Goal: Task Accomplishment & Management: Complete application form

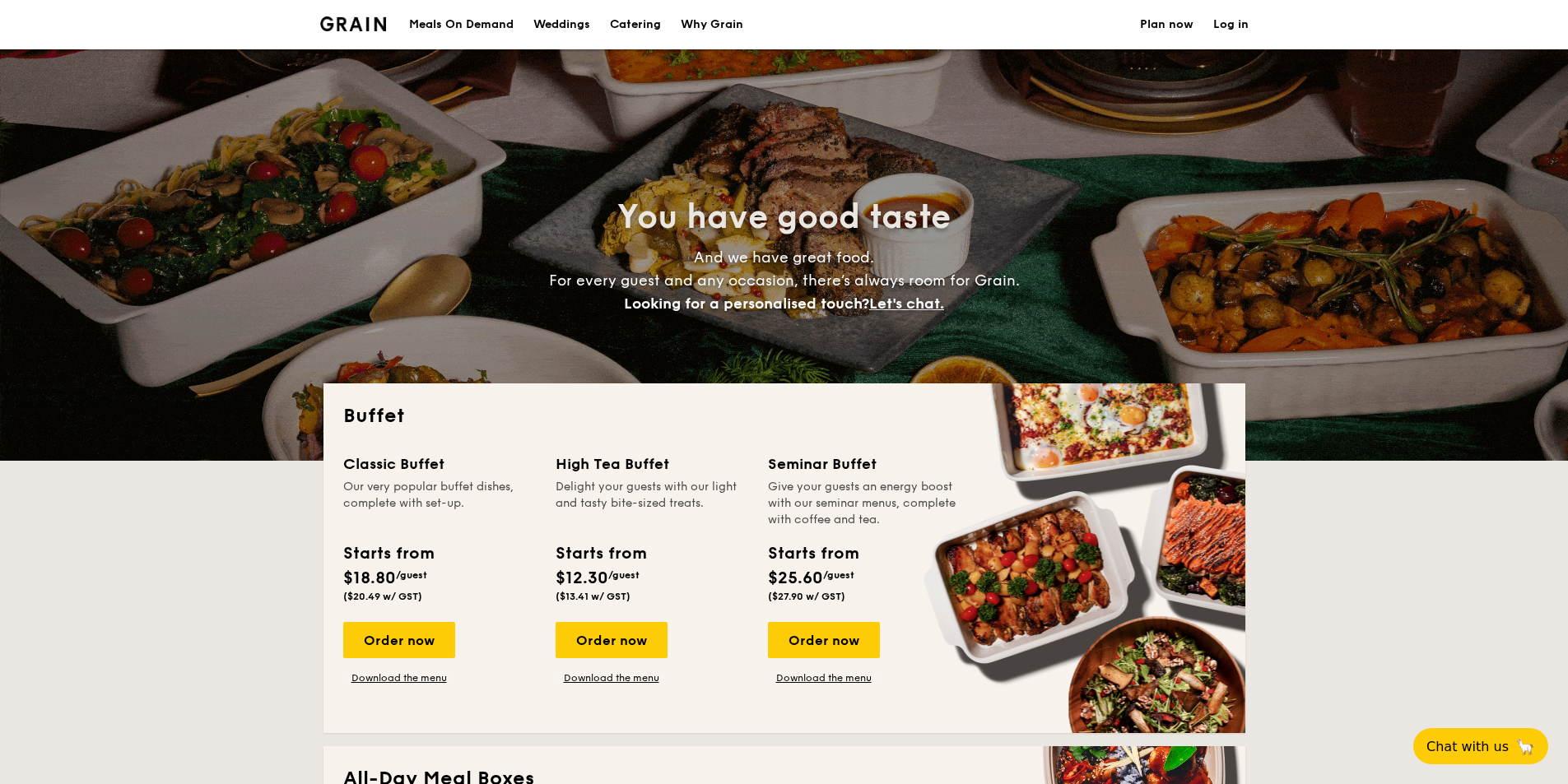
select select
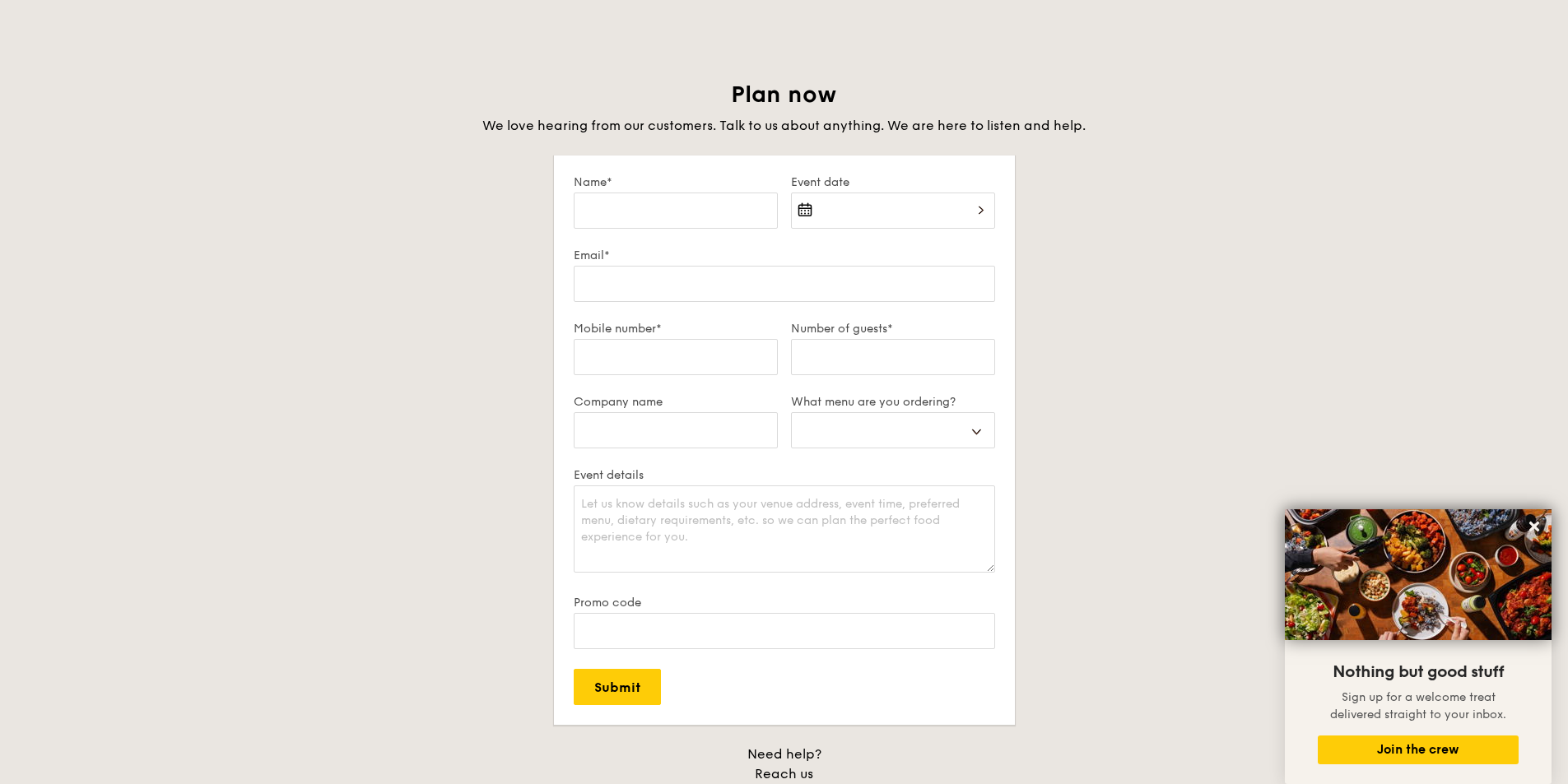
scroll to position [2797, 0]
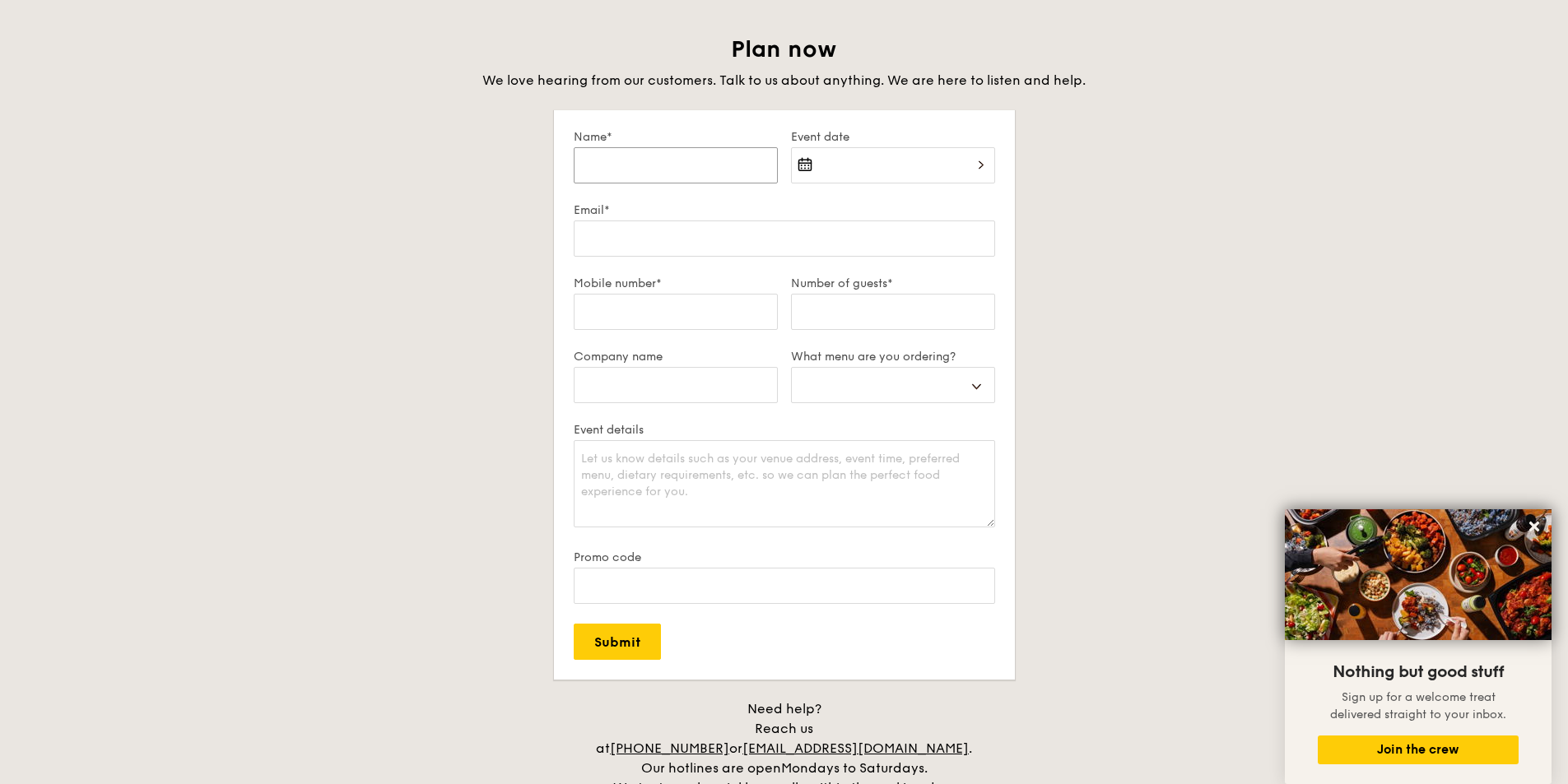
click at [631, 154] on input "Name*" at bounding box center [676, 165] width 205 height 36
type input "L"
select select
type input "Lo"
select select
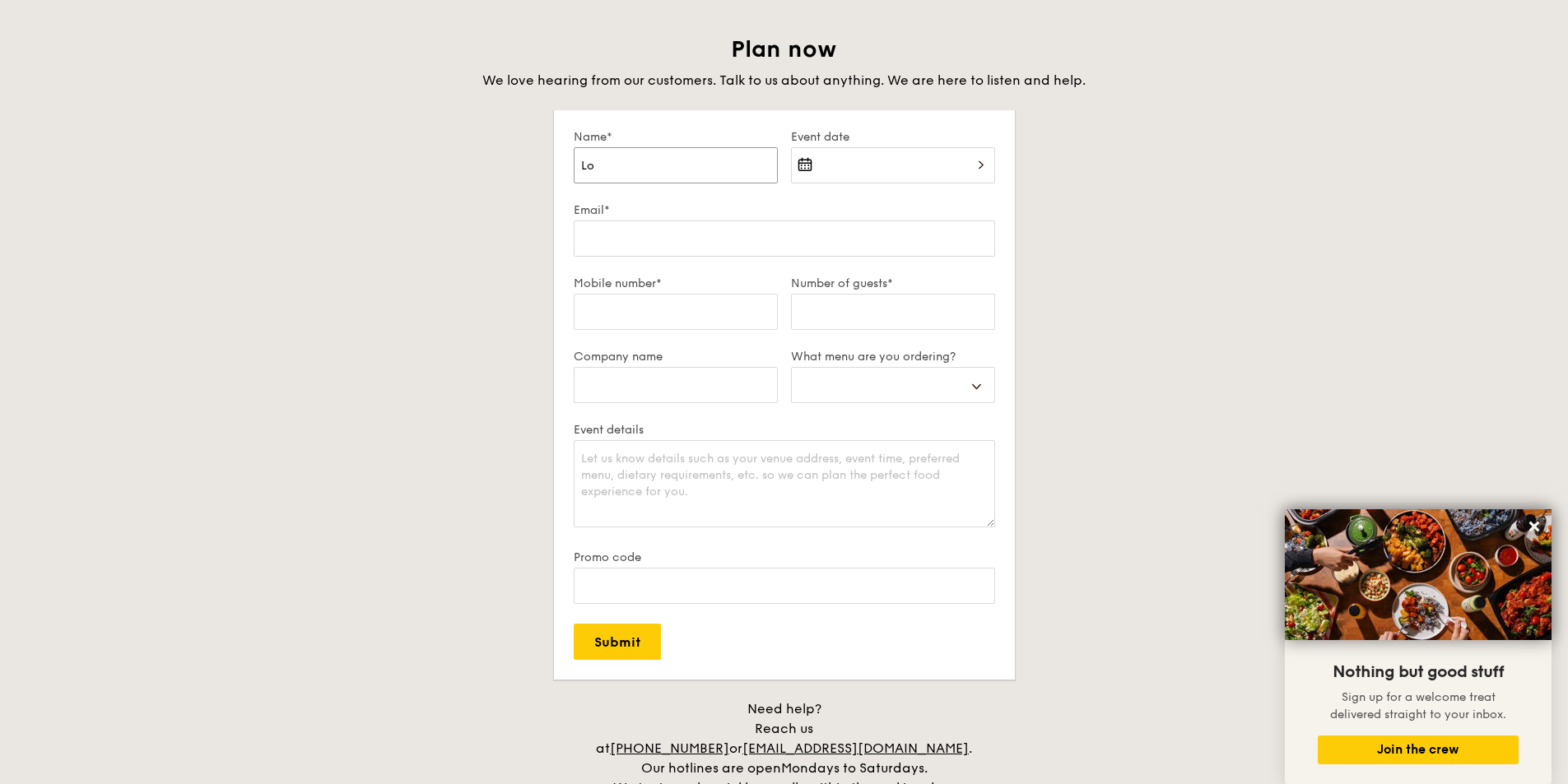
type input "[PERSON_NAME]"
select select
type input "Loui"
select select
type input "[PERSON_NAME]"
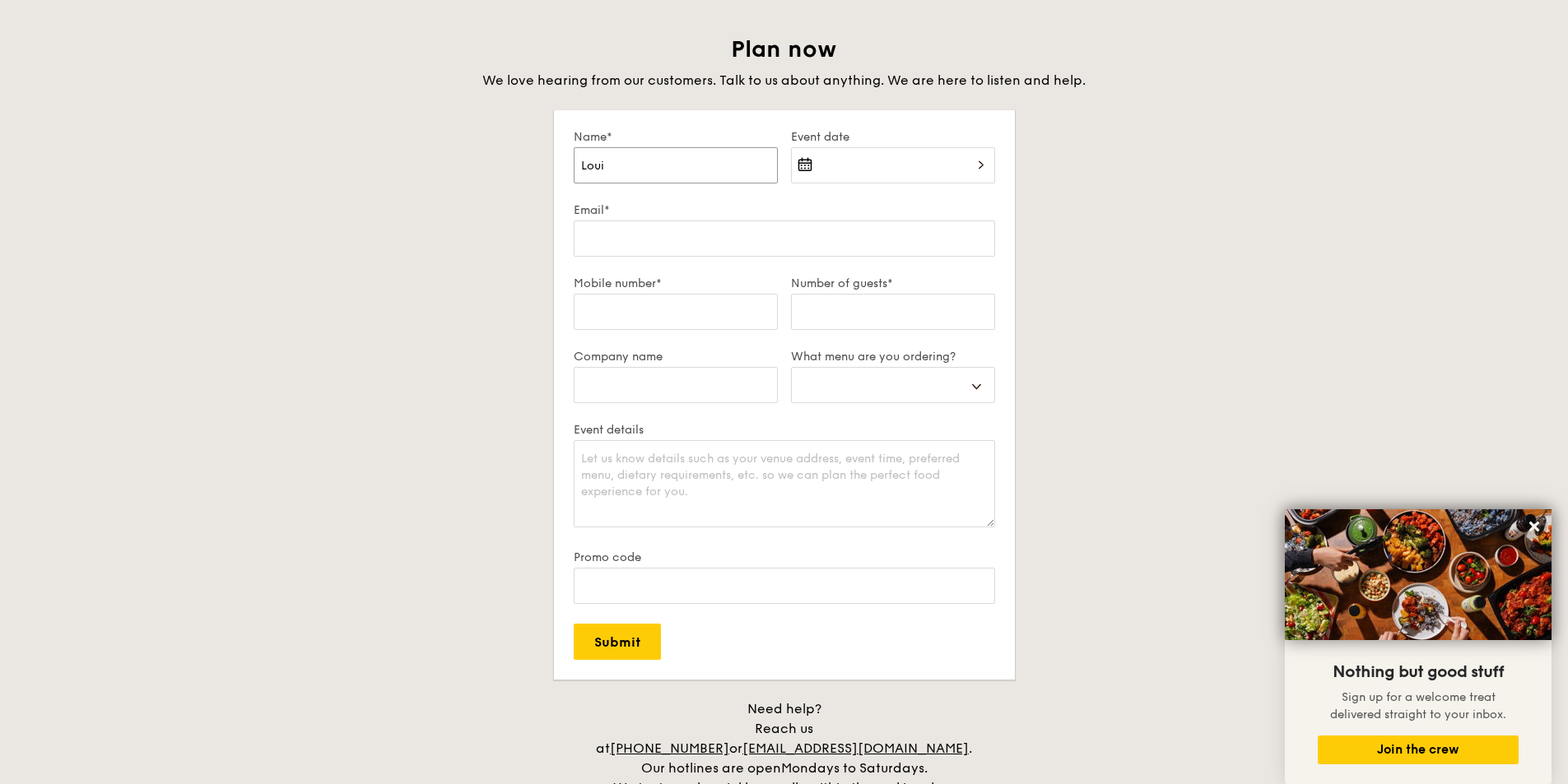
select select
type input "[PERSON_NAME]"
select select
type input "[PERSON_NAME]"
select select
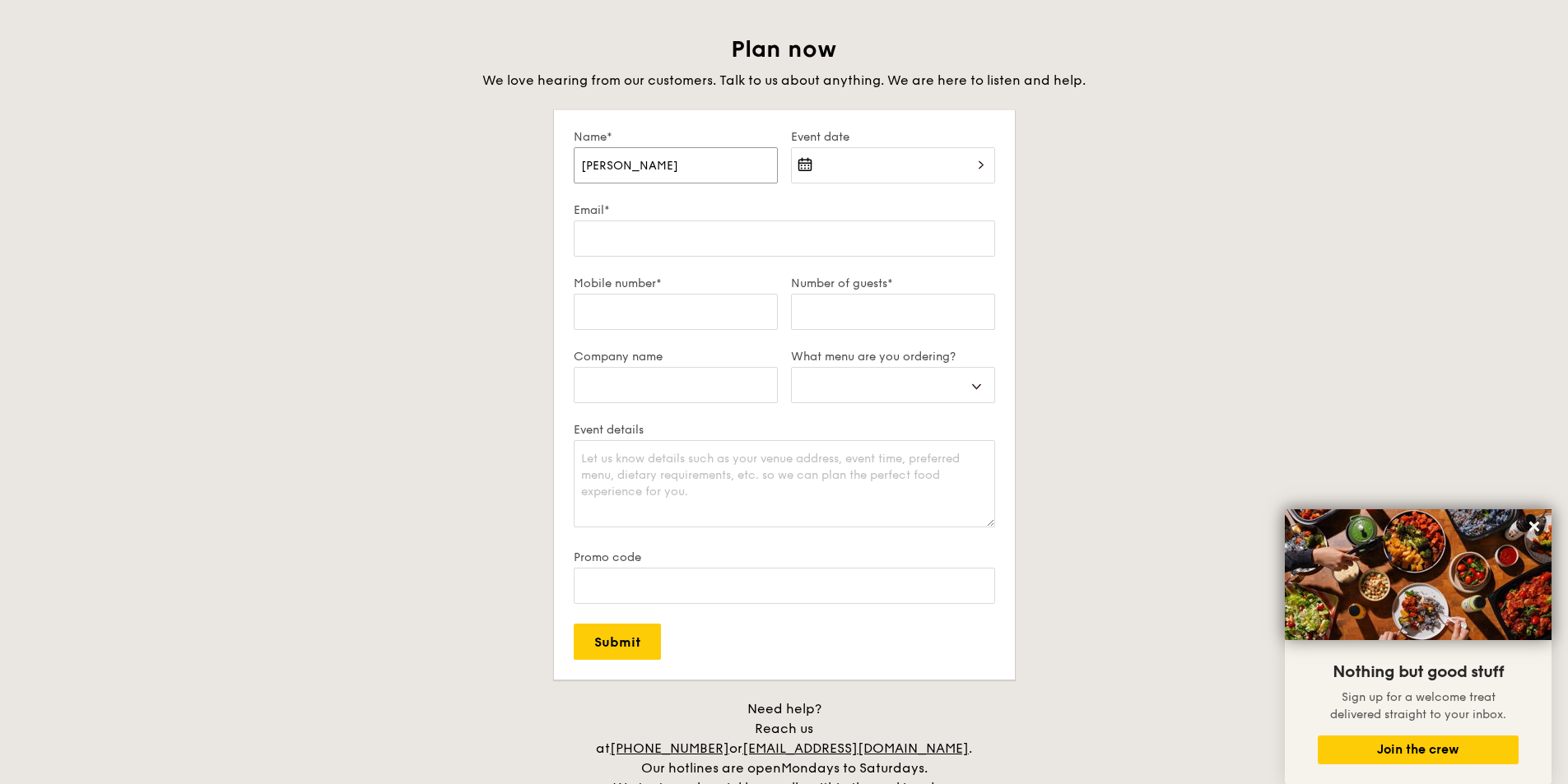
type input "[PERSON_NAME]"
select select
type input "[PERSON_NAME]"
select select
type input "[PERSON_NAME]"
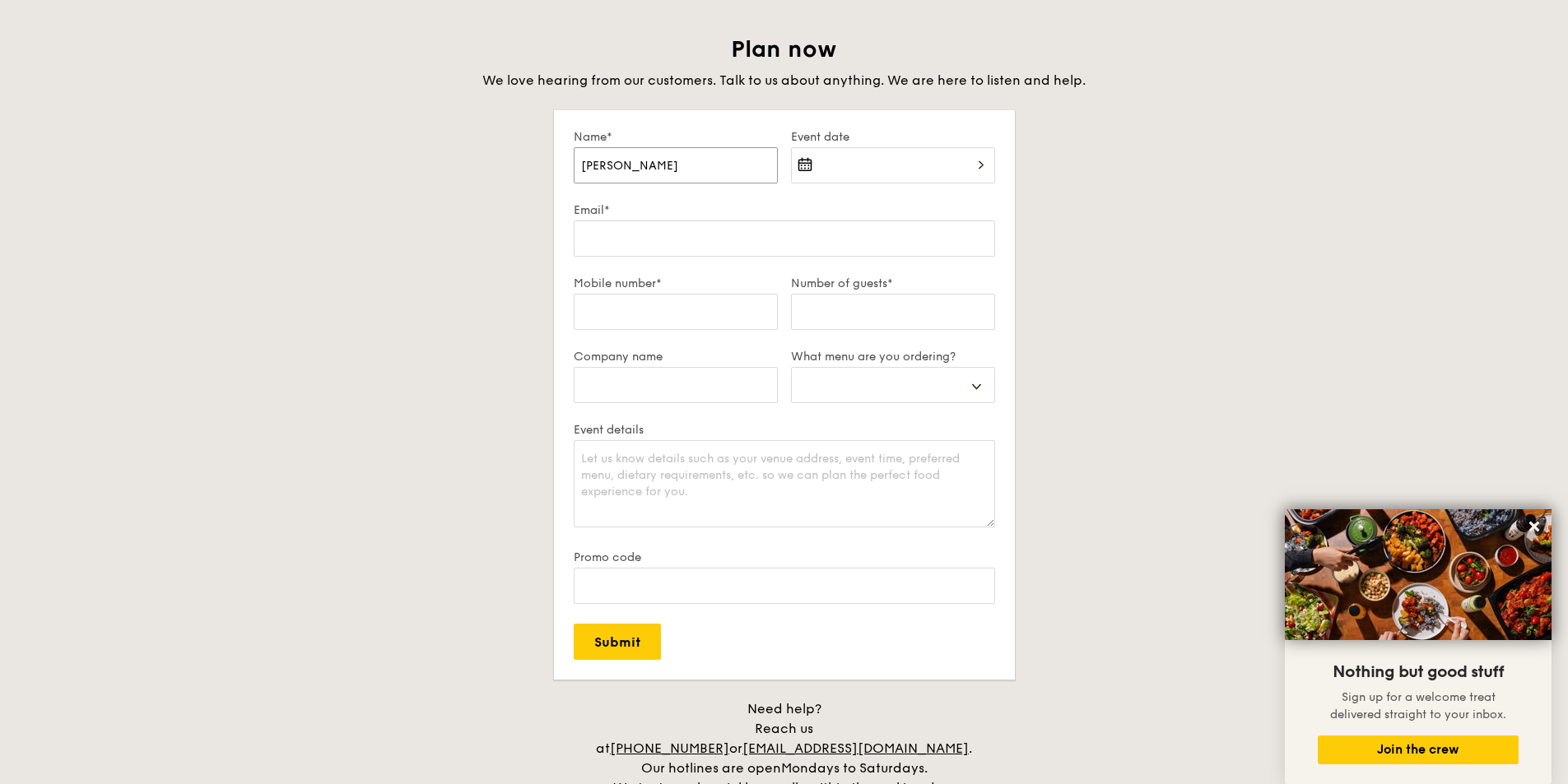
select select
type input "[PERSON_NAME]"
select select
type input "[PERSON_NAME]"
select select
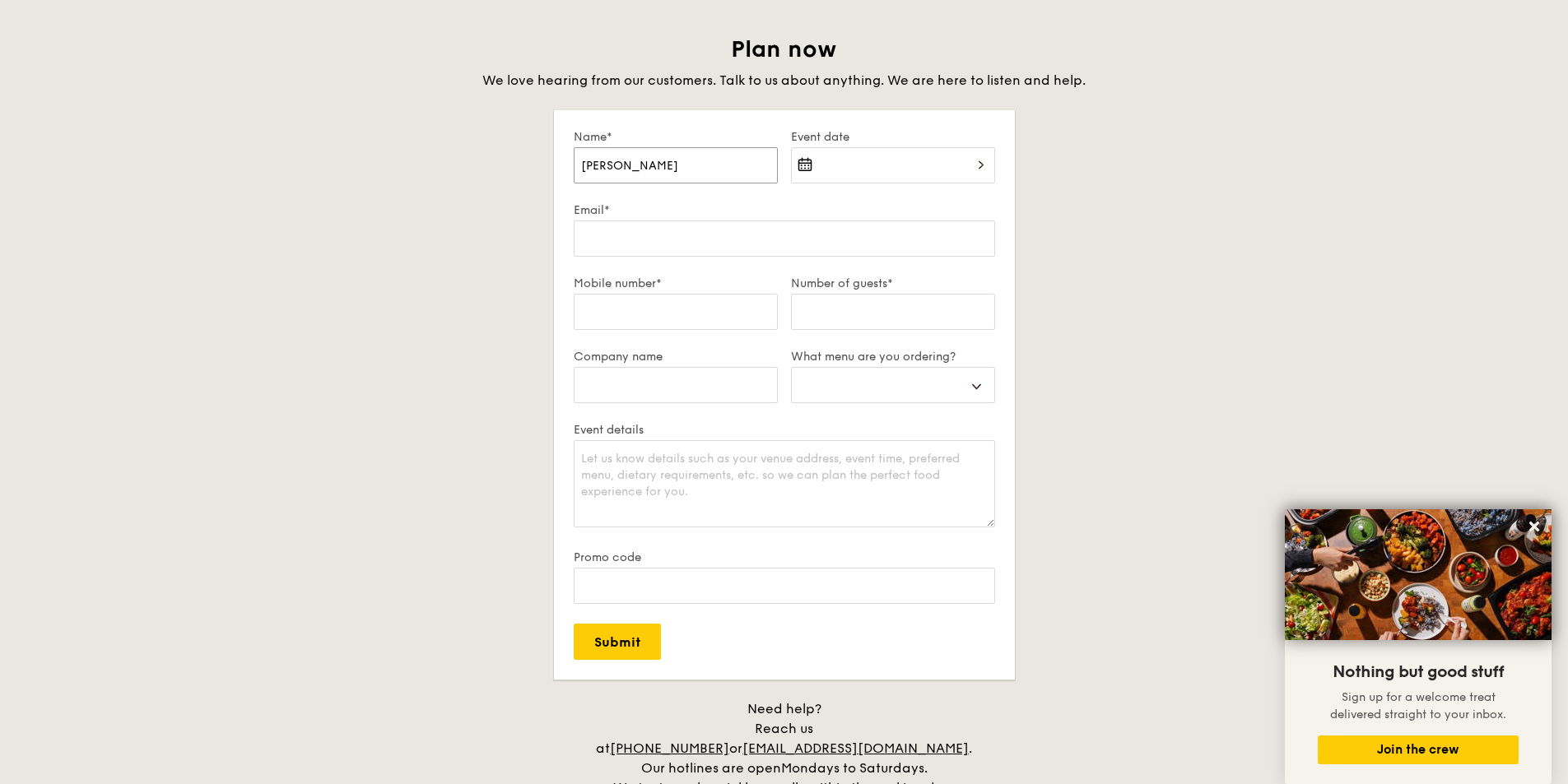
type input "[PERSON_NAME]"
select select
type input "[PERSON_NAME]"
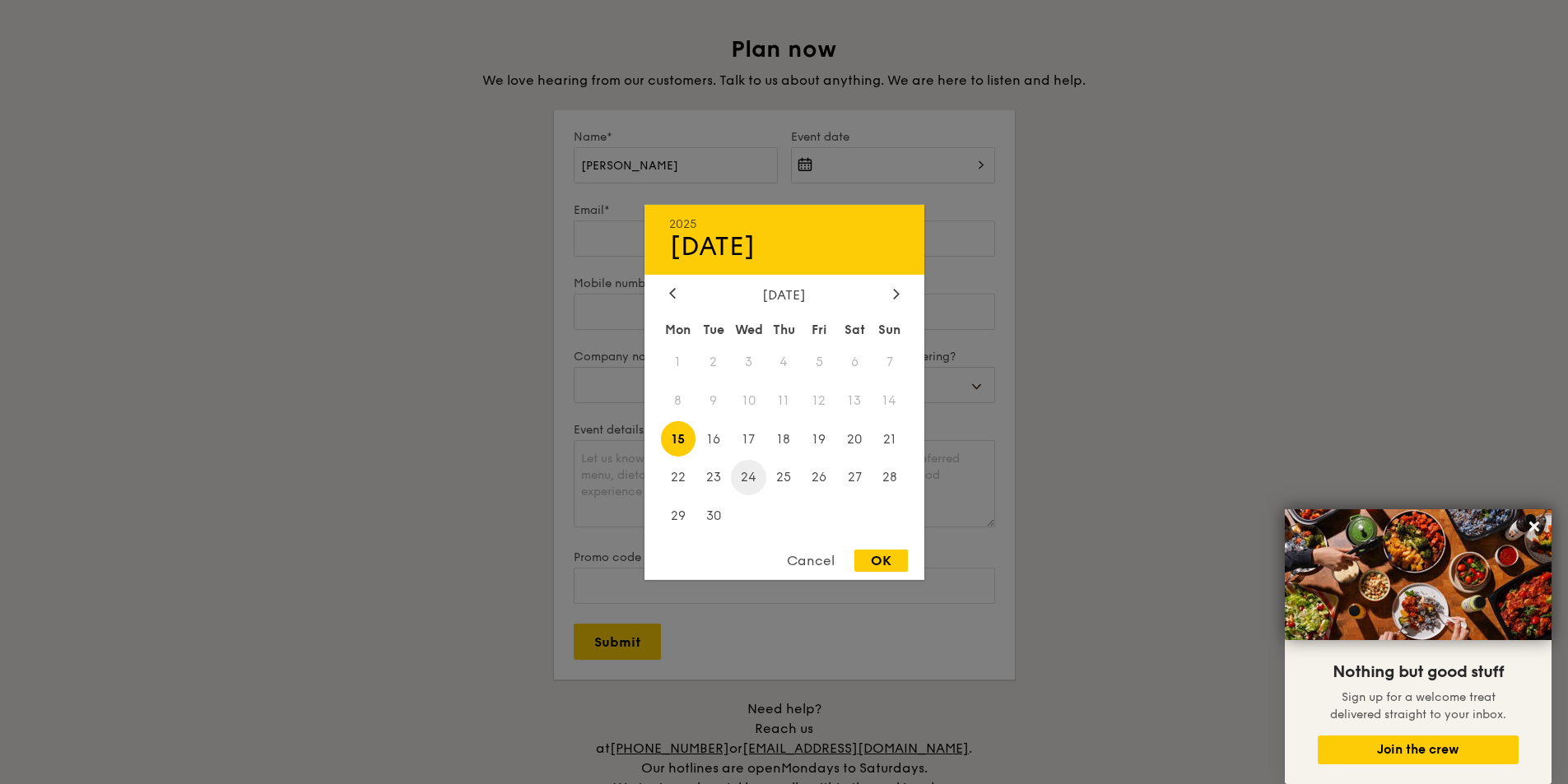
click at [751, 473] on span "24" at bounding box center [749, 477] width 36 height 36
click at [885, 557] on div "OK" at bounding box center [881, 561] width 54 height 22
type input "[DATE]"
select select
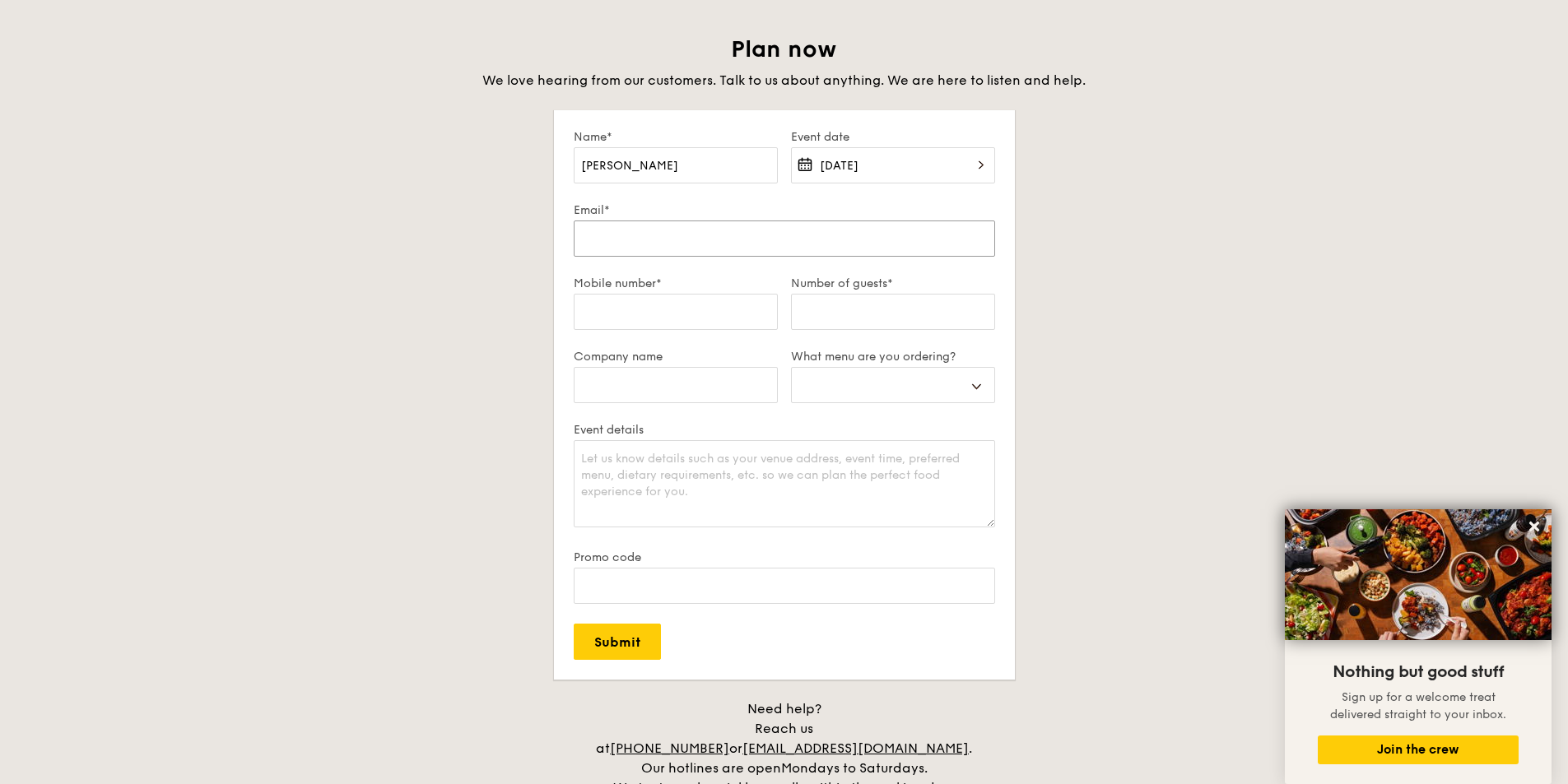
click at [710, 240] on input "Email*" at bounding box center [784, 238] width 421 height 36
type input "h"
select select
type input "hc"
select select
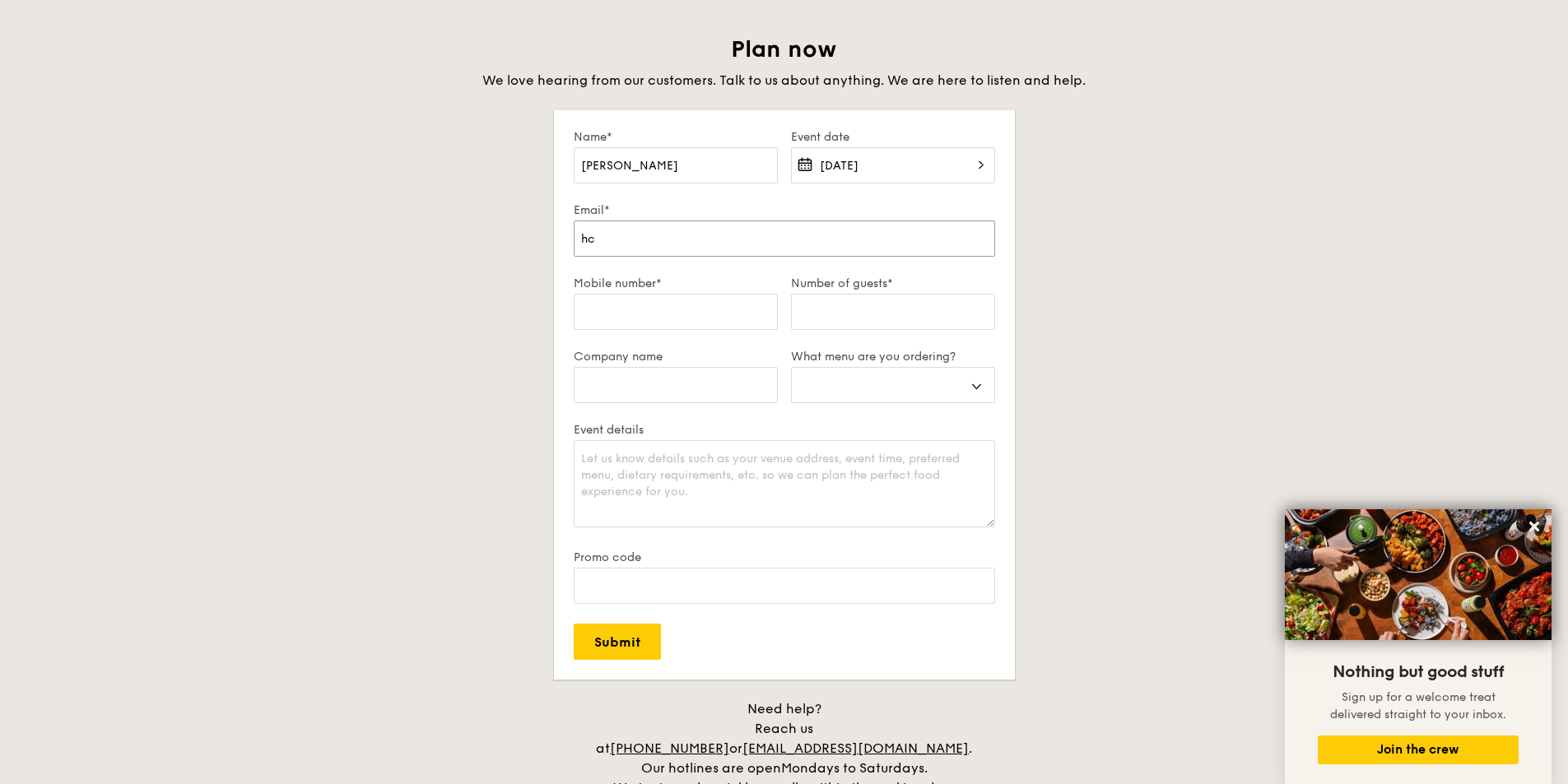
type input "hch"
select select
type input "hcha"
select select
type input "hchan"
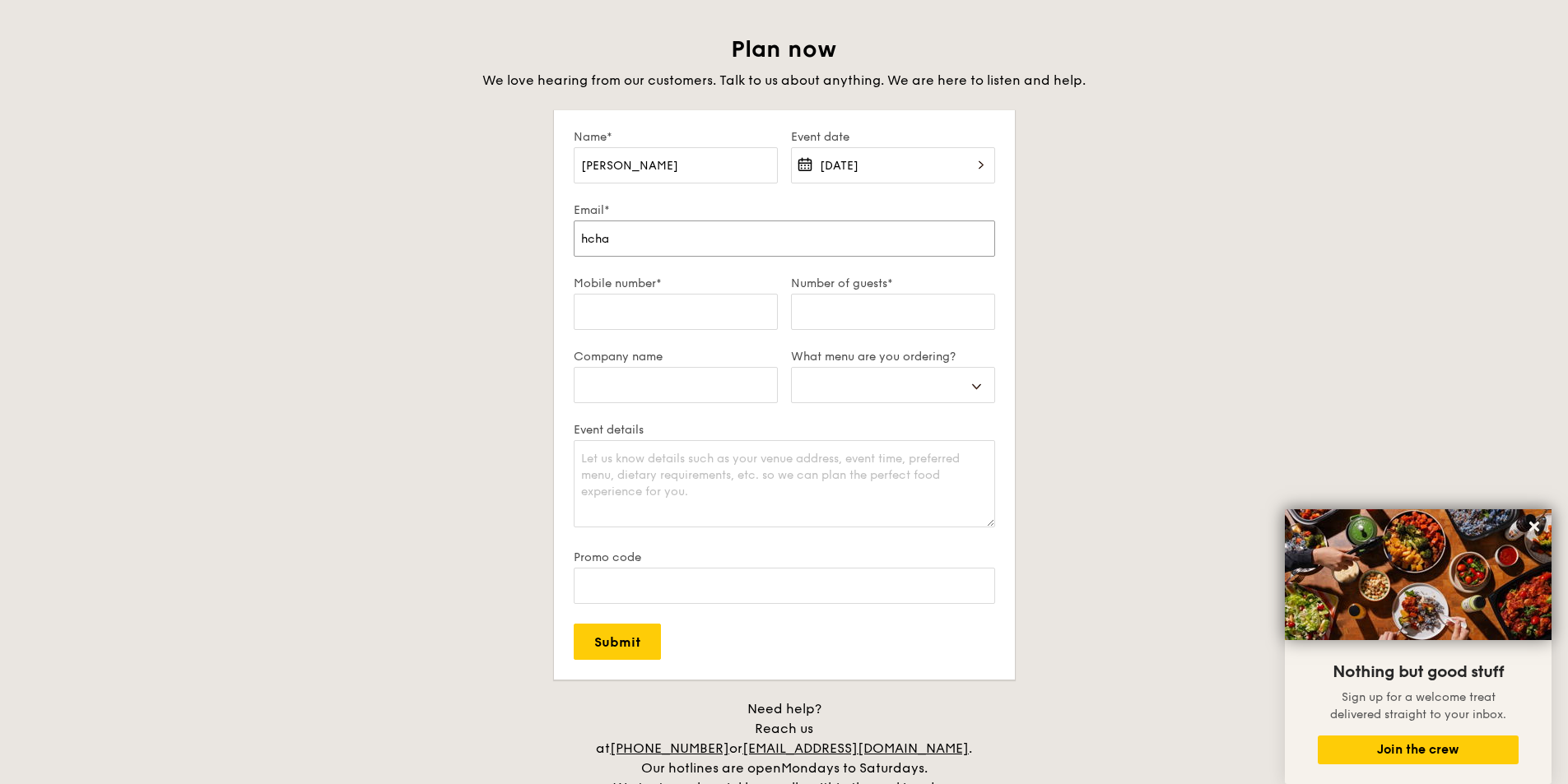
select select
type input "hchan3"
select select
type input "hchan3@"
select select
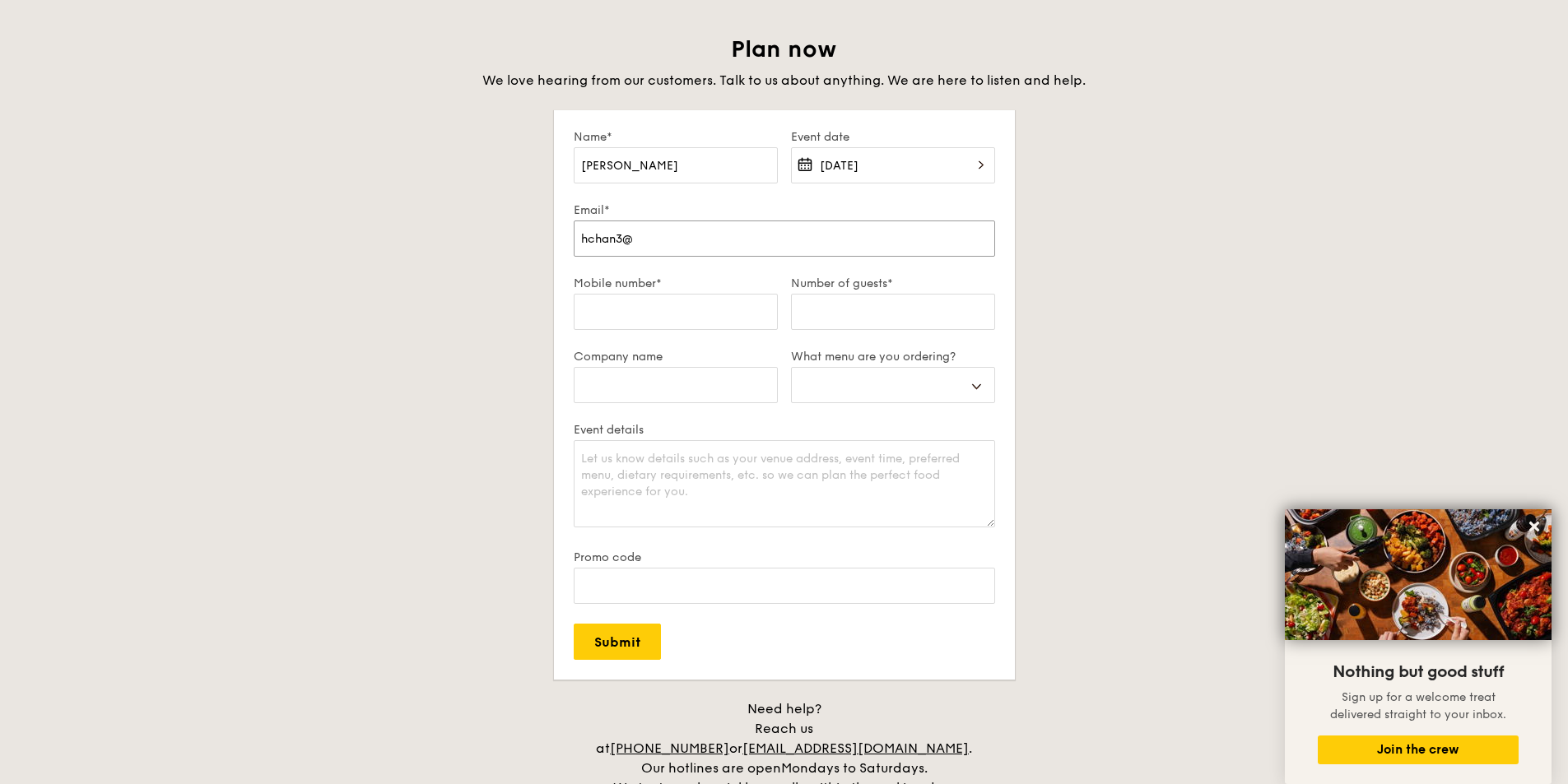
type input "hchan3@i"
select select
type input "hchan3@it"
select select
type input "hchan3@its"
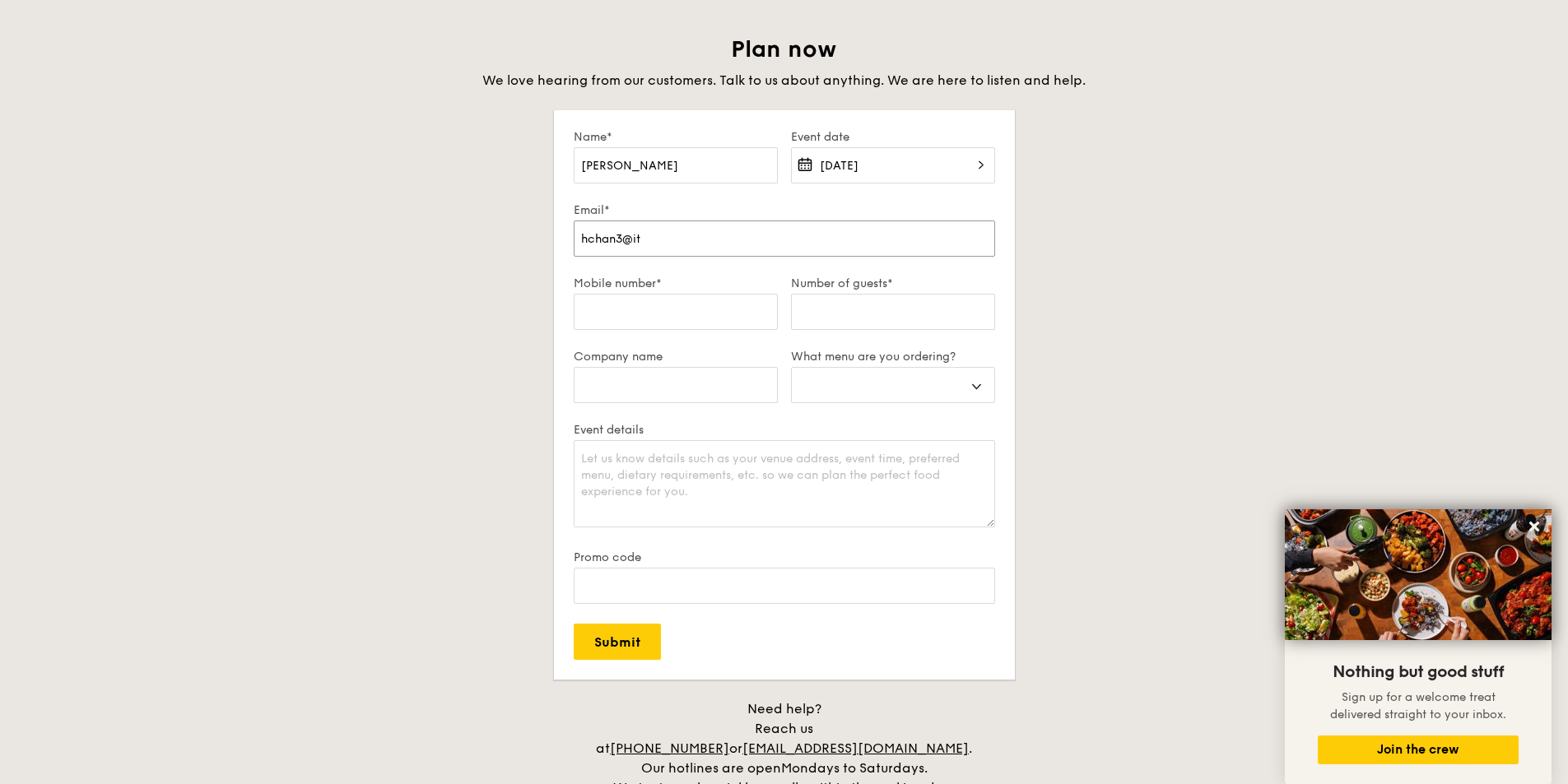
select select
type input "hchan3@its."
select select
type input "hchan3@its.j"
select select
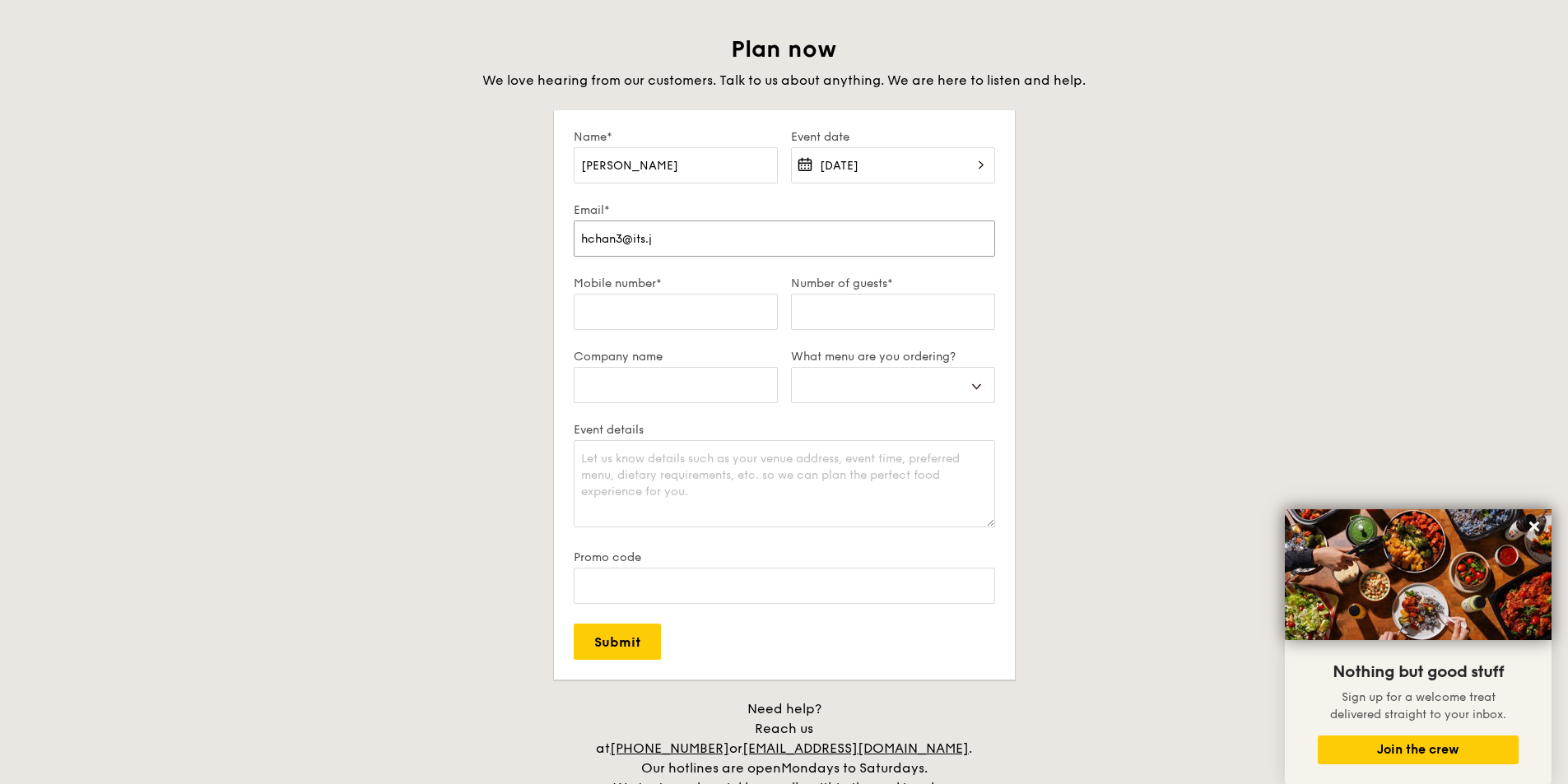
type input "[EMAIL_ADDRESS]"
select select
type input "[EMAIL_ADDRESS][DOMAIN_NAME]"
select select
type input "[EMAIL_ADDRESS][DOMAIN_NAME]."
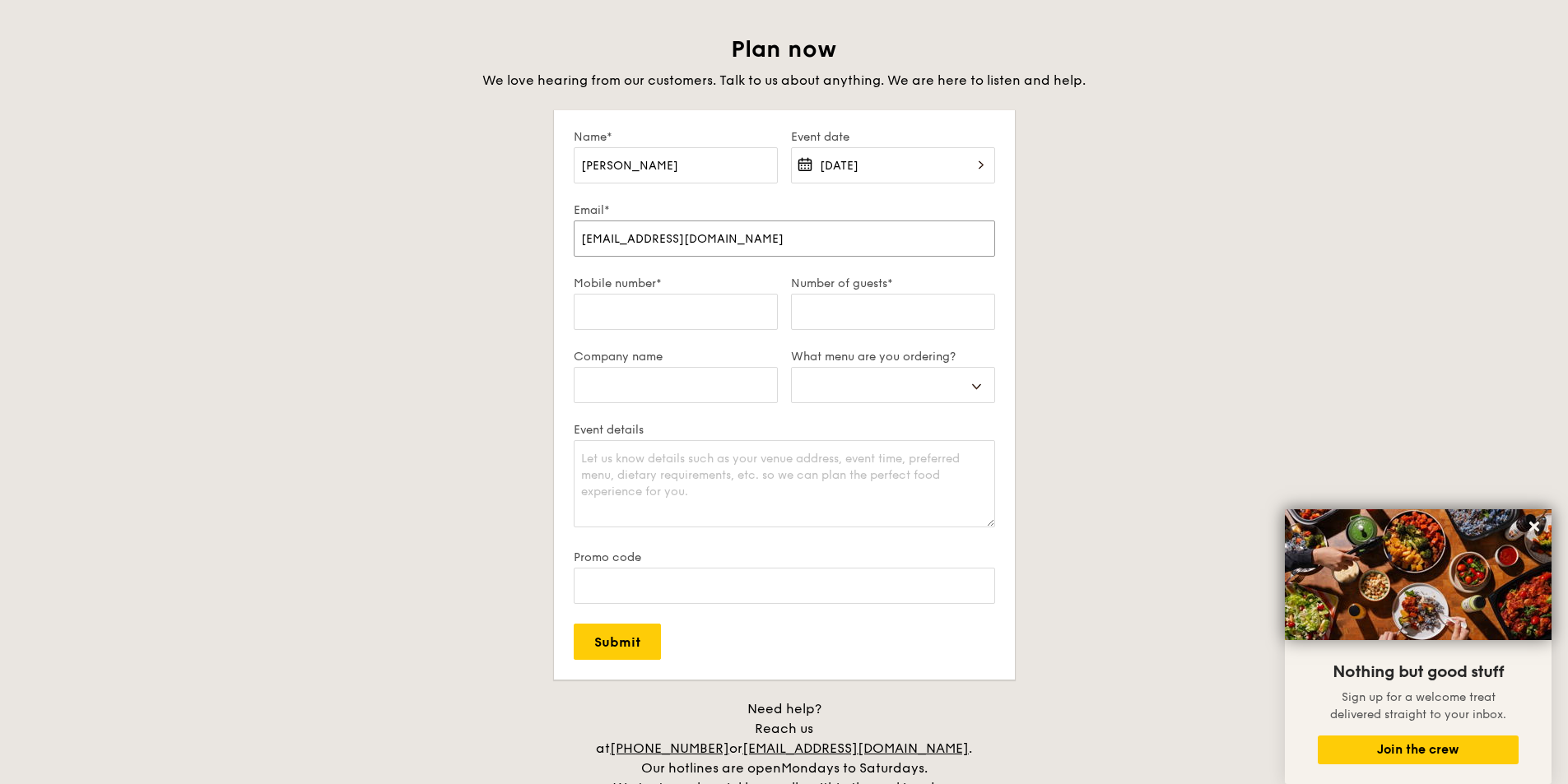
select select
type input "hchan3@its.jnj.c"
select select
type input "[EMAIL_ADDRESS][DOMAIN_NAME]"
select select
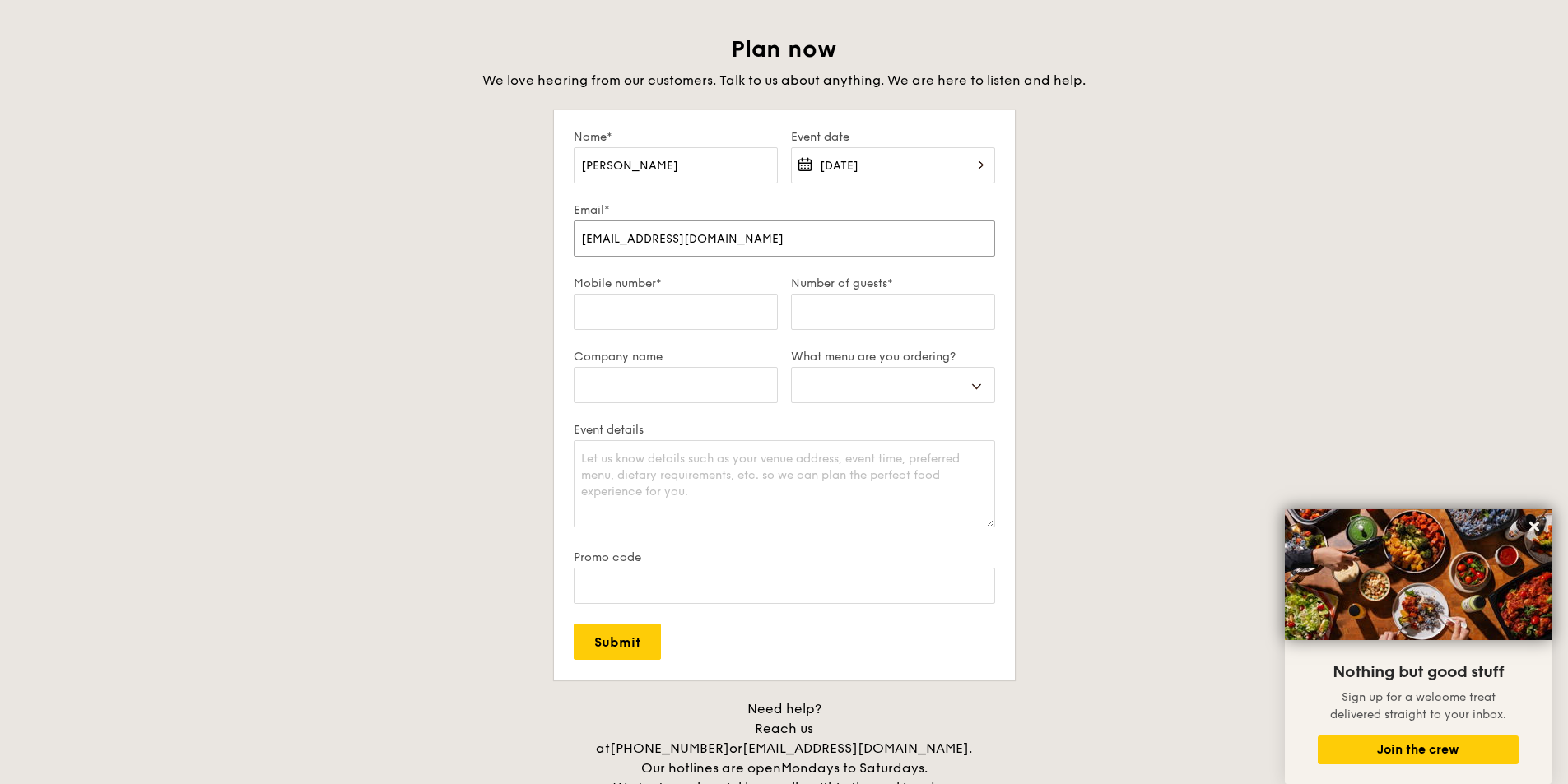
type input "[EMAIL_ADDRESS][DOMAIN_NAME]"
select select
type input "[EMAIL_ADDRESS][DOMAIN_NAME]"
click at [609, 303] on input "Mobile number*" at bounding box center [676, 312] width 205 height 36
type input "9"
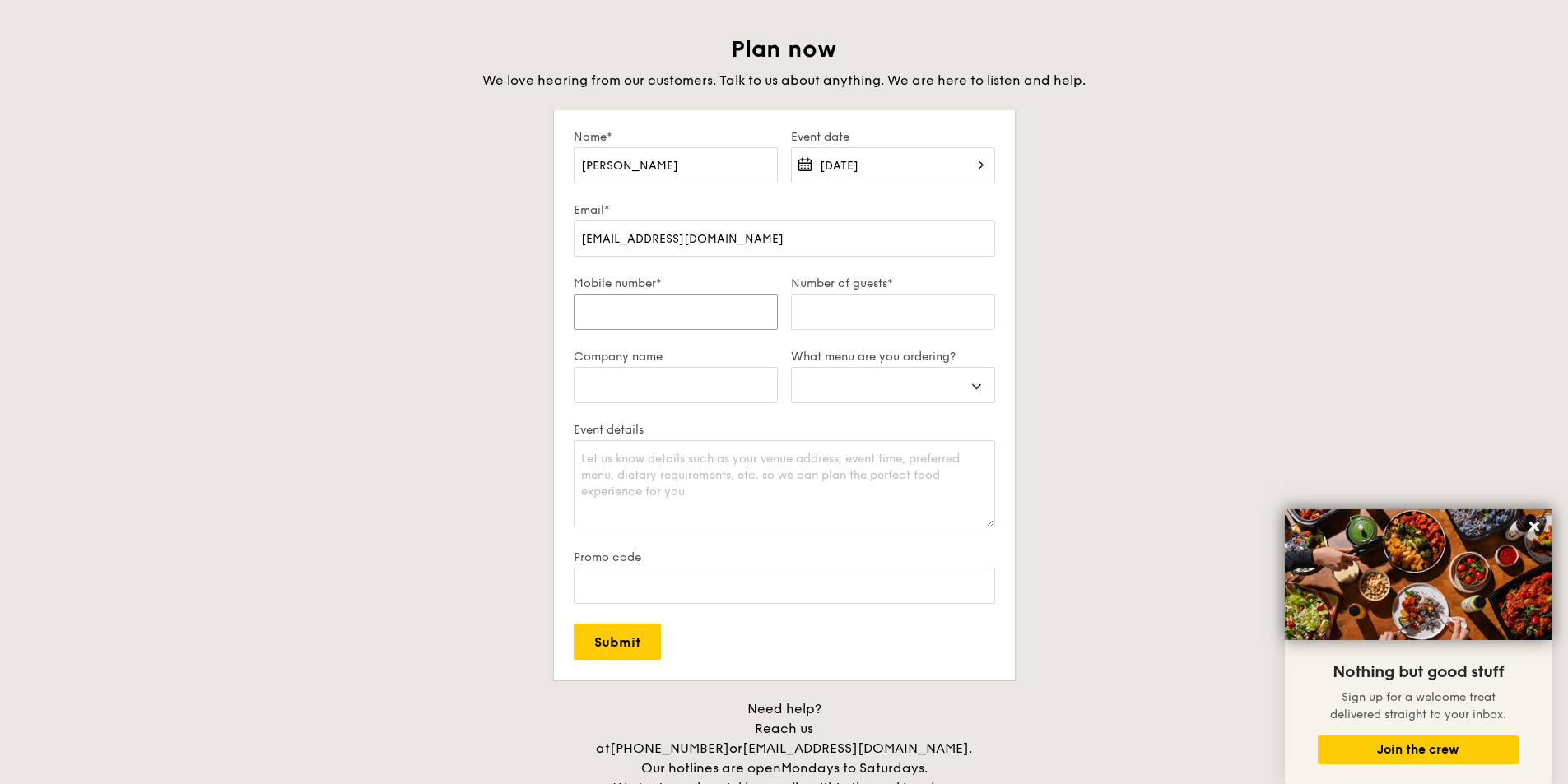
select select
type input "92"
select select
type input "923"
select select
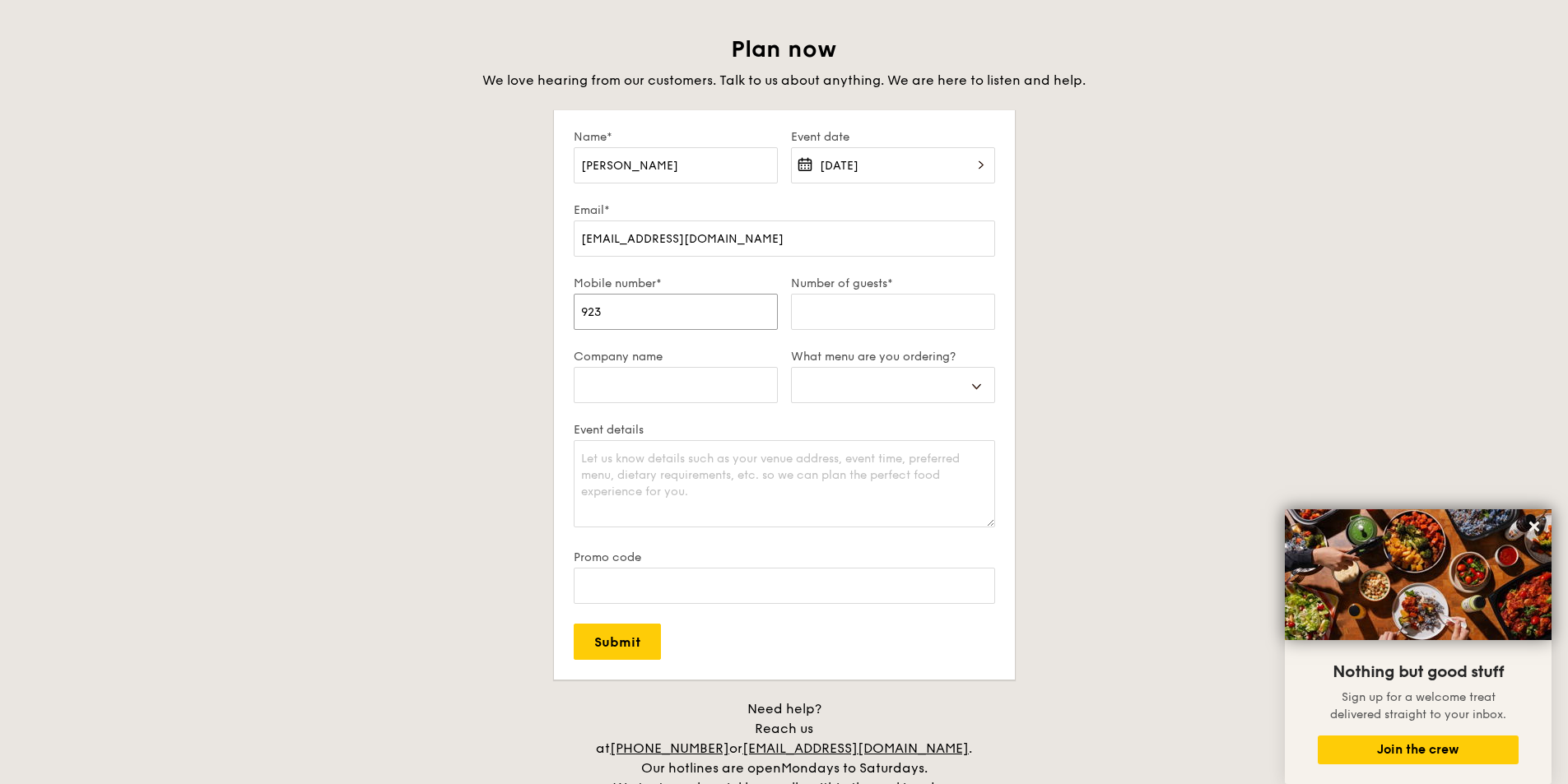
type input "9231"
select select
type input "92313"
select select
type input "923135"
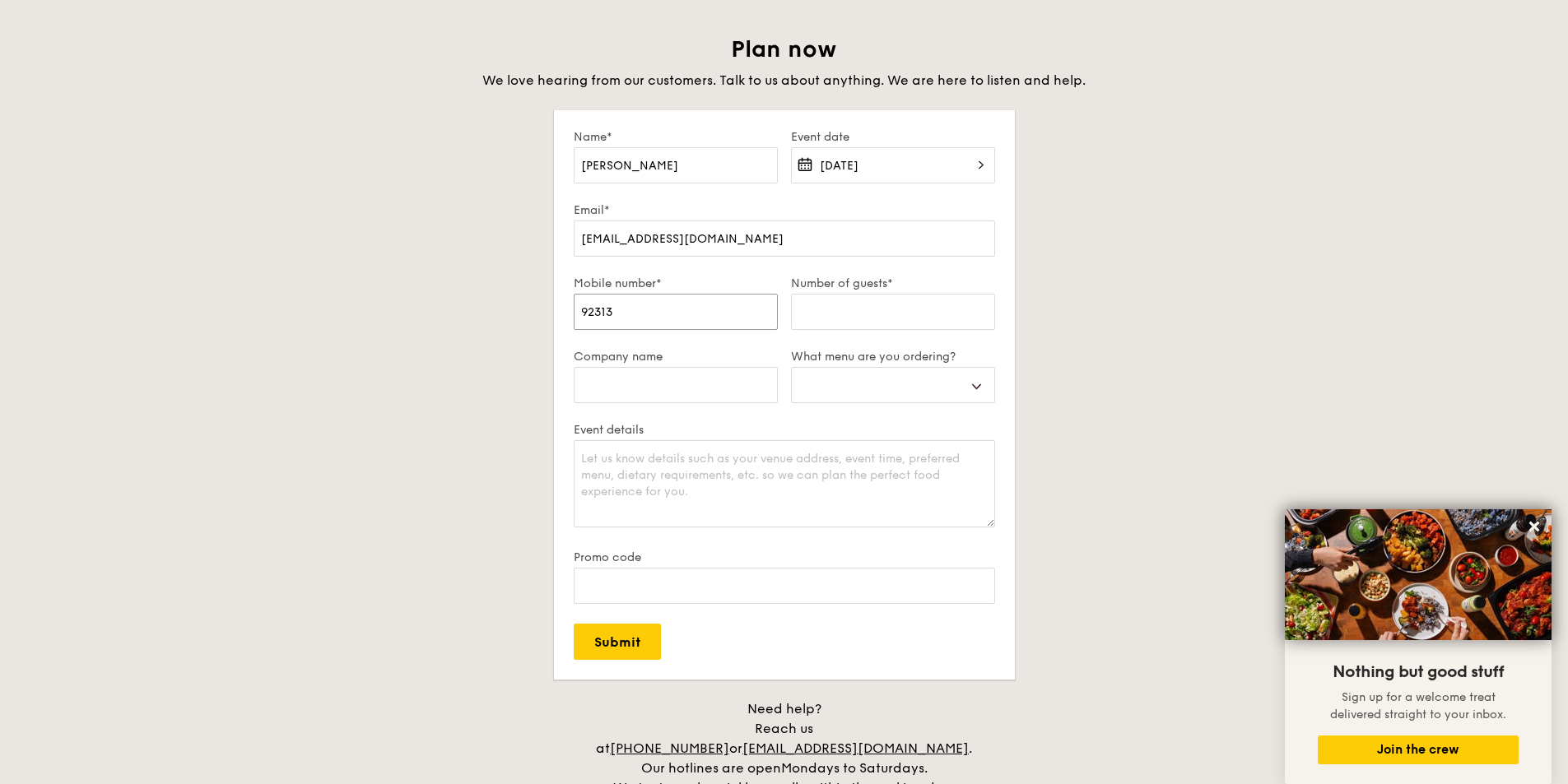
select select
type input "9231355"
select select
type input "92313559"
select select
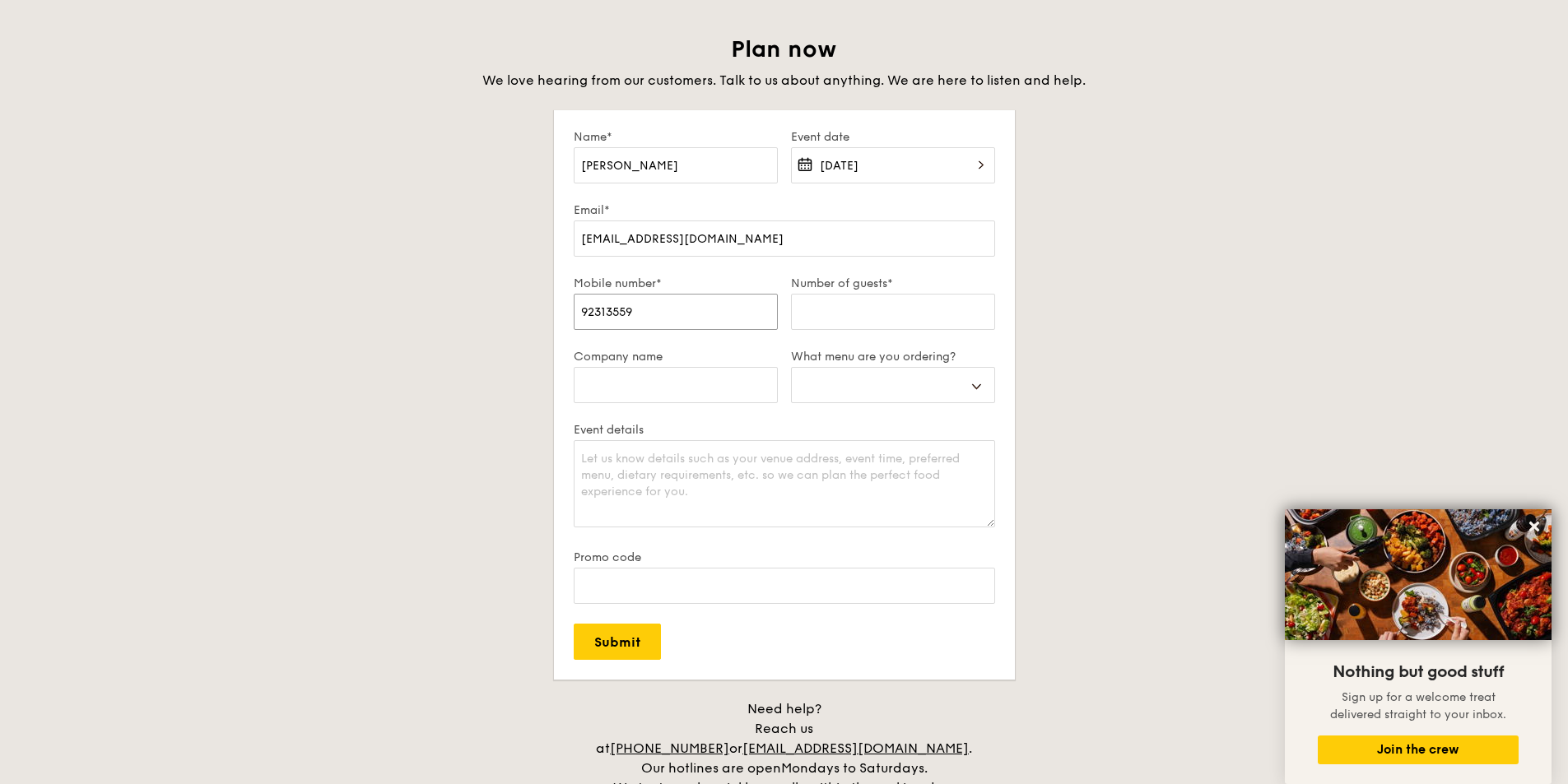
type input "92313559"
click at [868, 320] on input "Number of guests*" at bounding box center [894, 312] width 205 height 36
type input "3"
select select
type input "35"
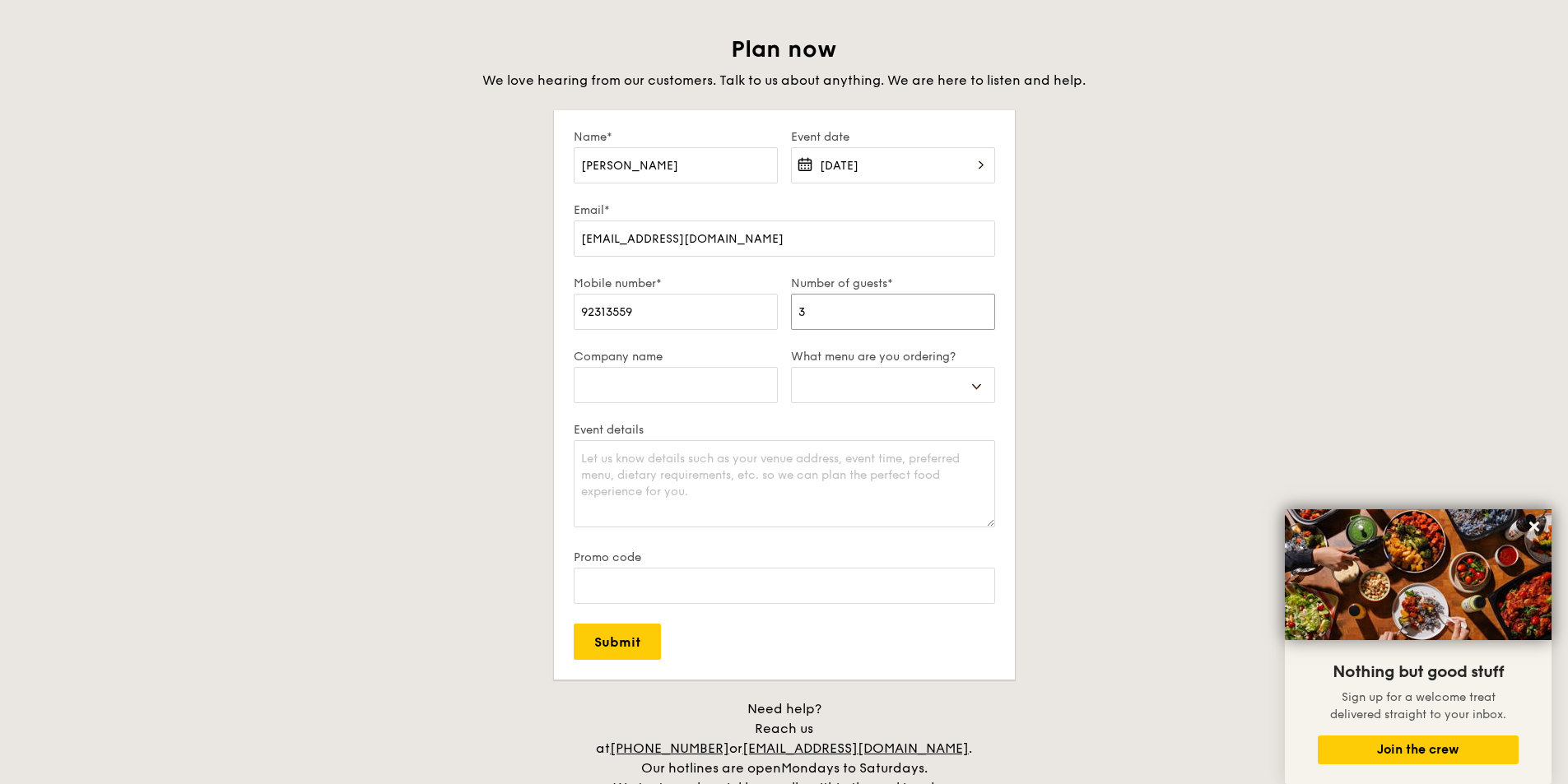
select select
type input "35"
click at [664, 389] on input "Company name" at bounding box center [676, 385] width 205 height 36
type input "J"
select select
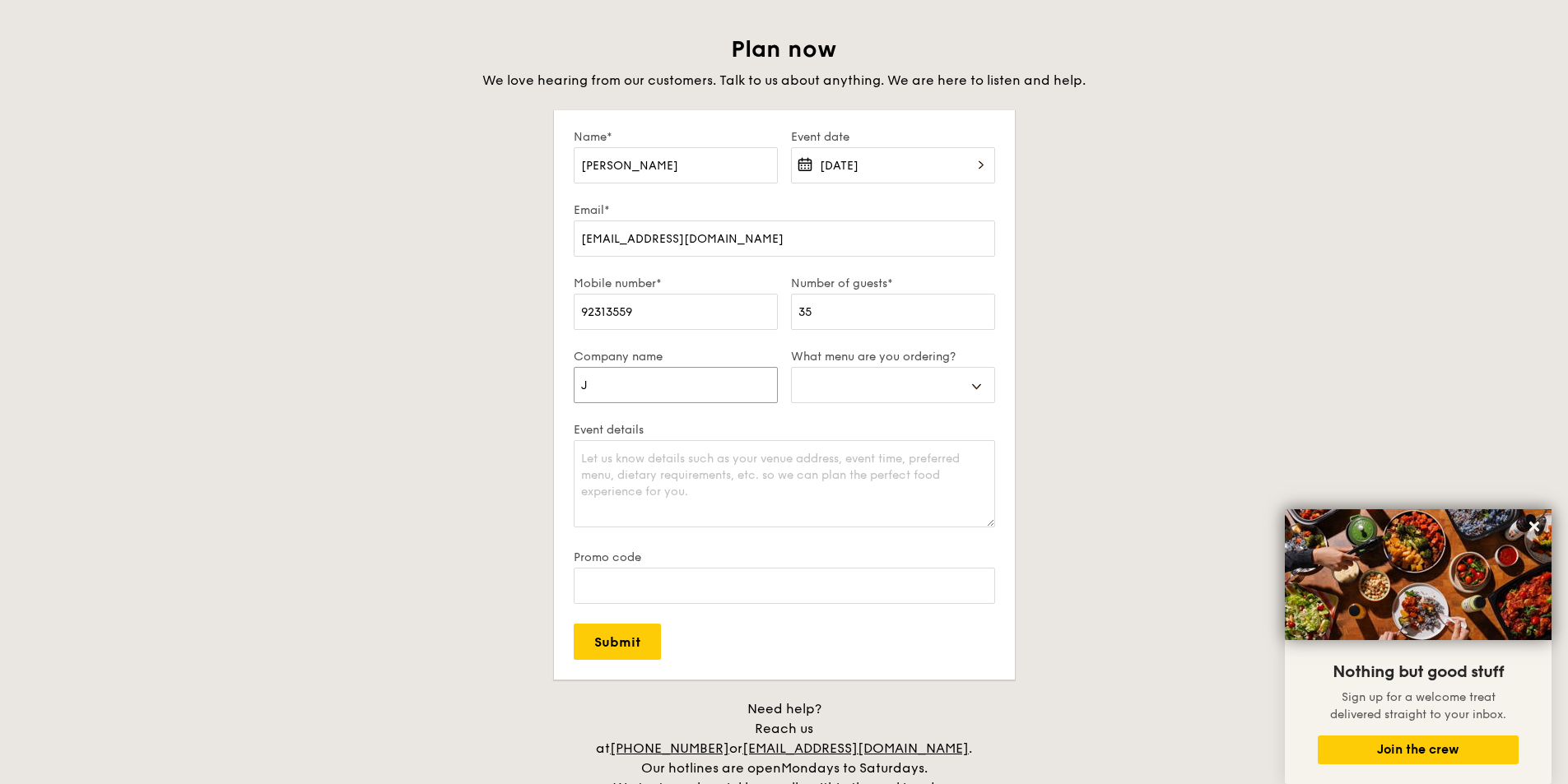
type input "Jo"
select select
type input "Joh"
select select
type input "[PERSON_NAME]"
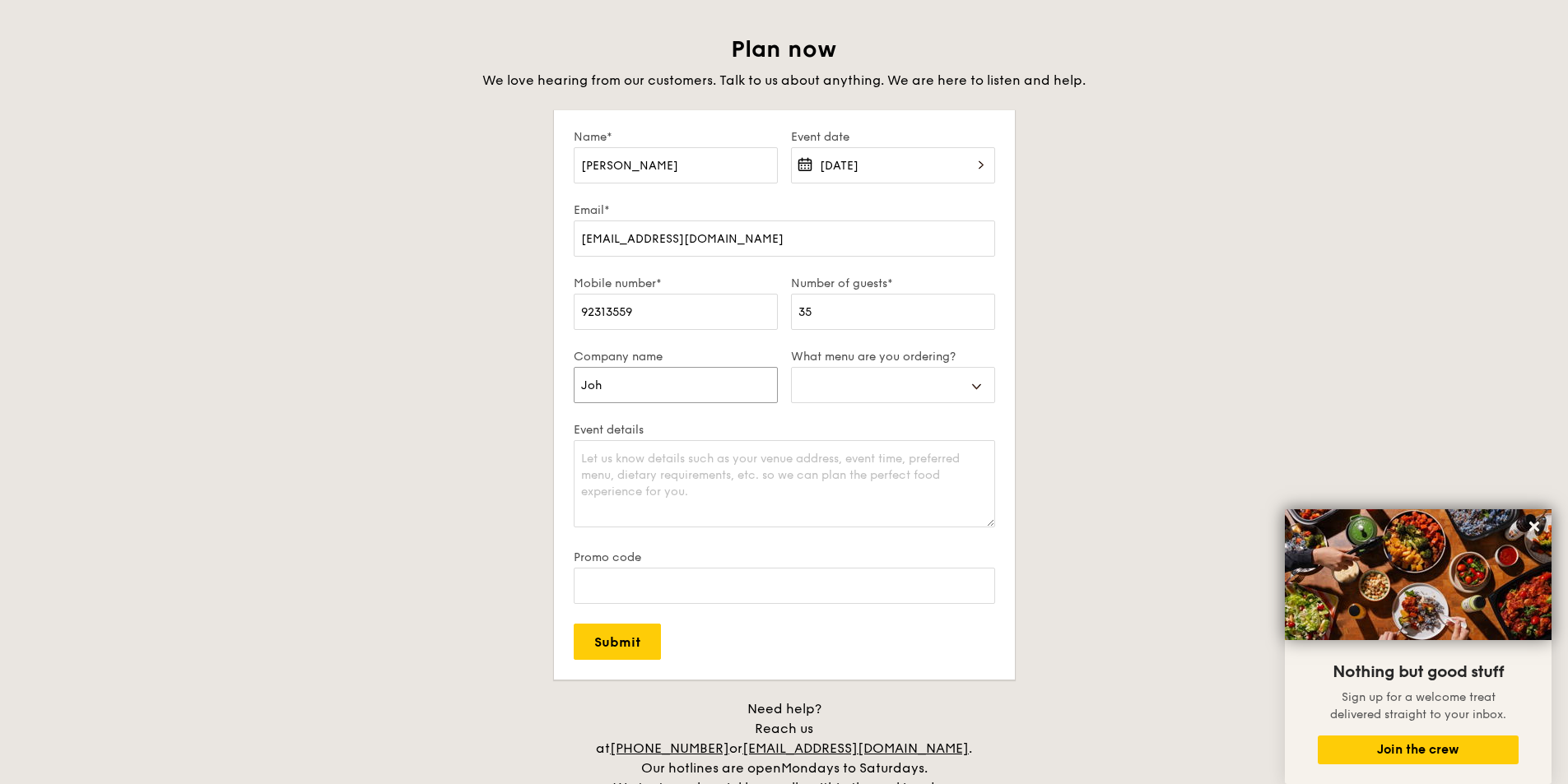
select select
type input "Johsn"
select select
type input "[PERSON_NAME]"
select select
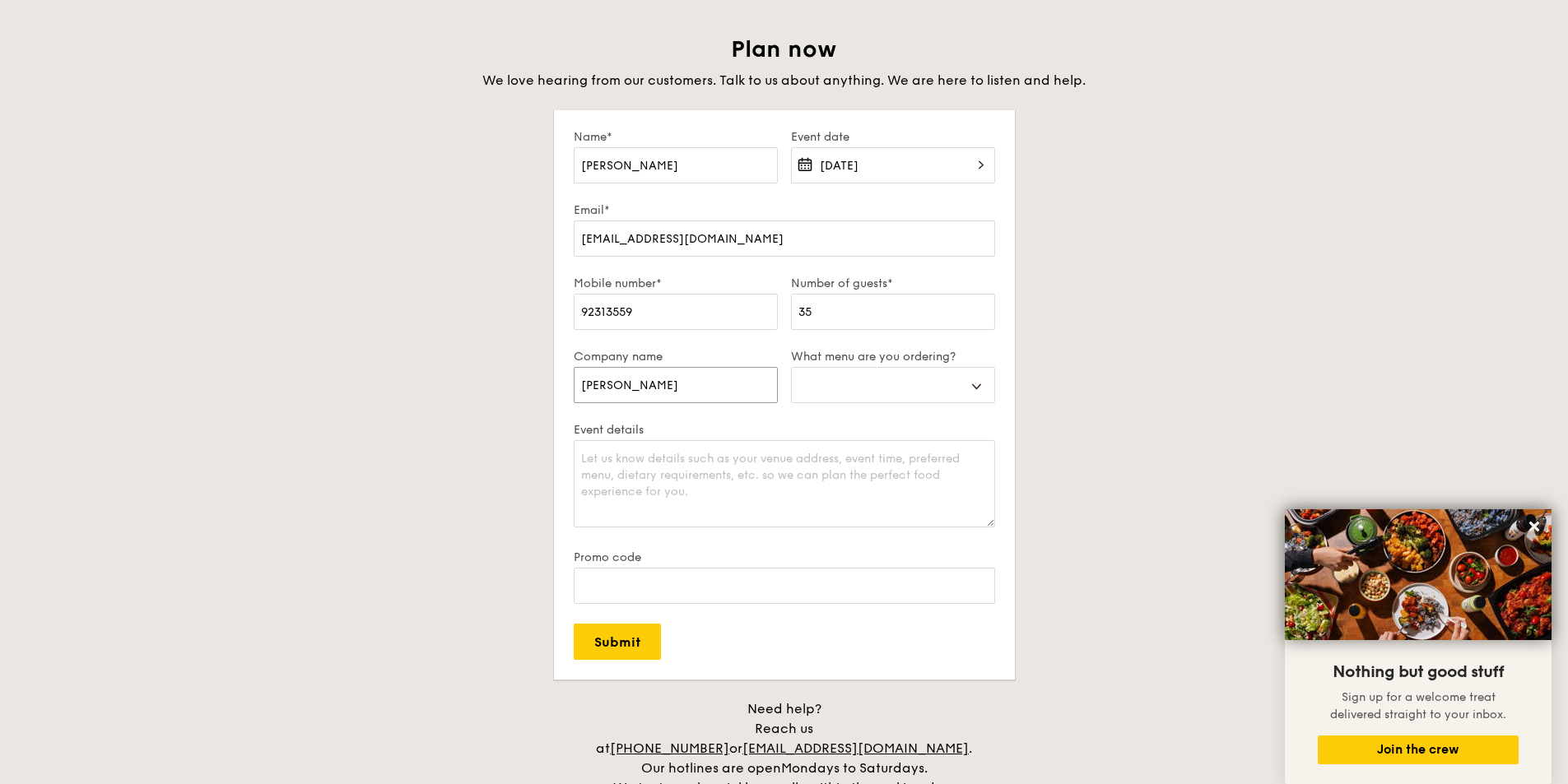
type input "Joh"
select select
type input "[PERSON_NAME]"
select select
type input "[PERSON_NAME]"
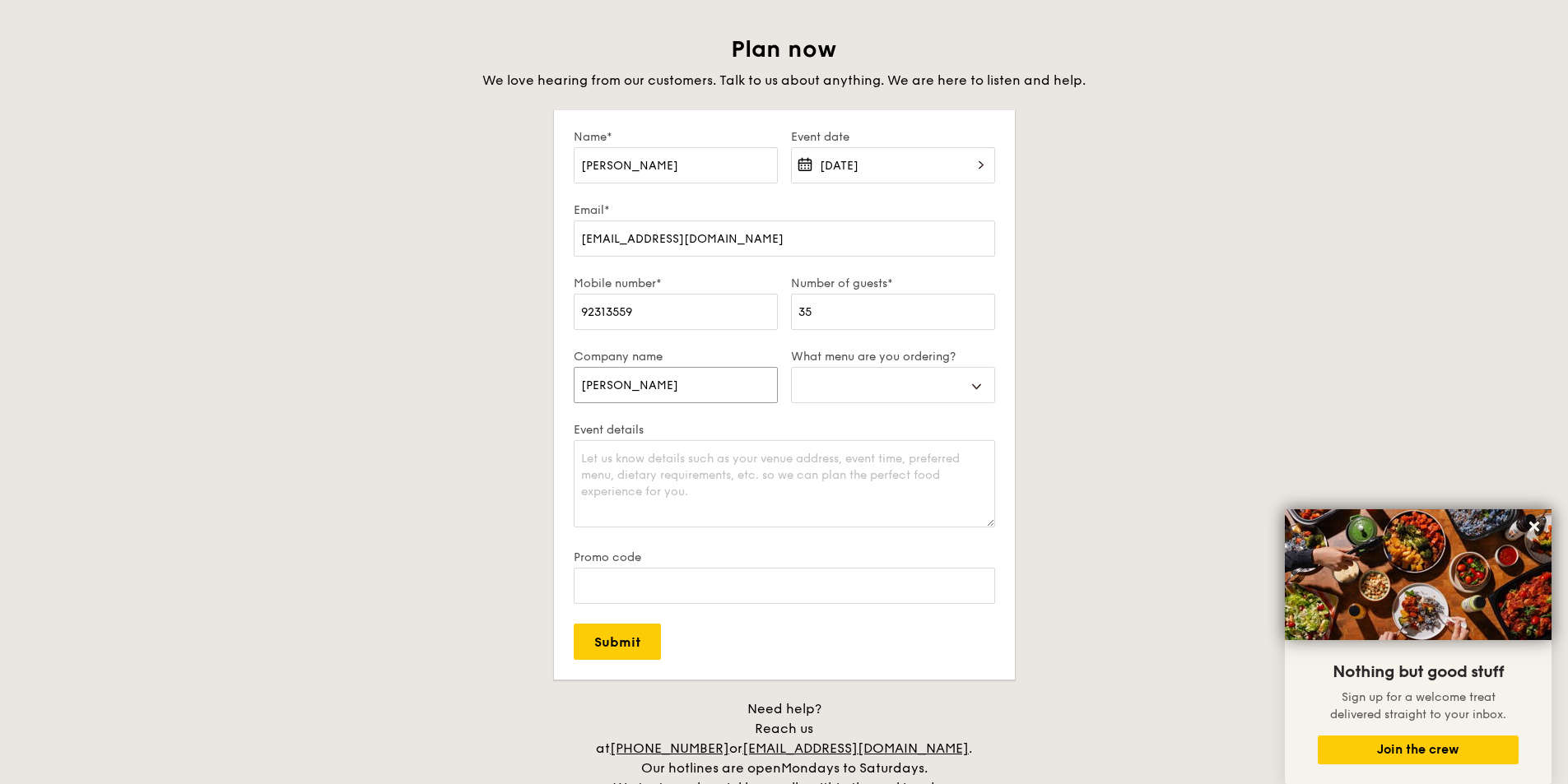
select select
type input "Johnso"
select select
type input "[PERSON_NAME]"
select select
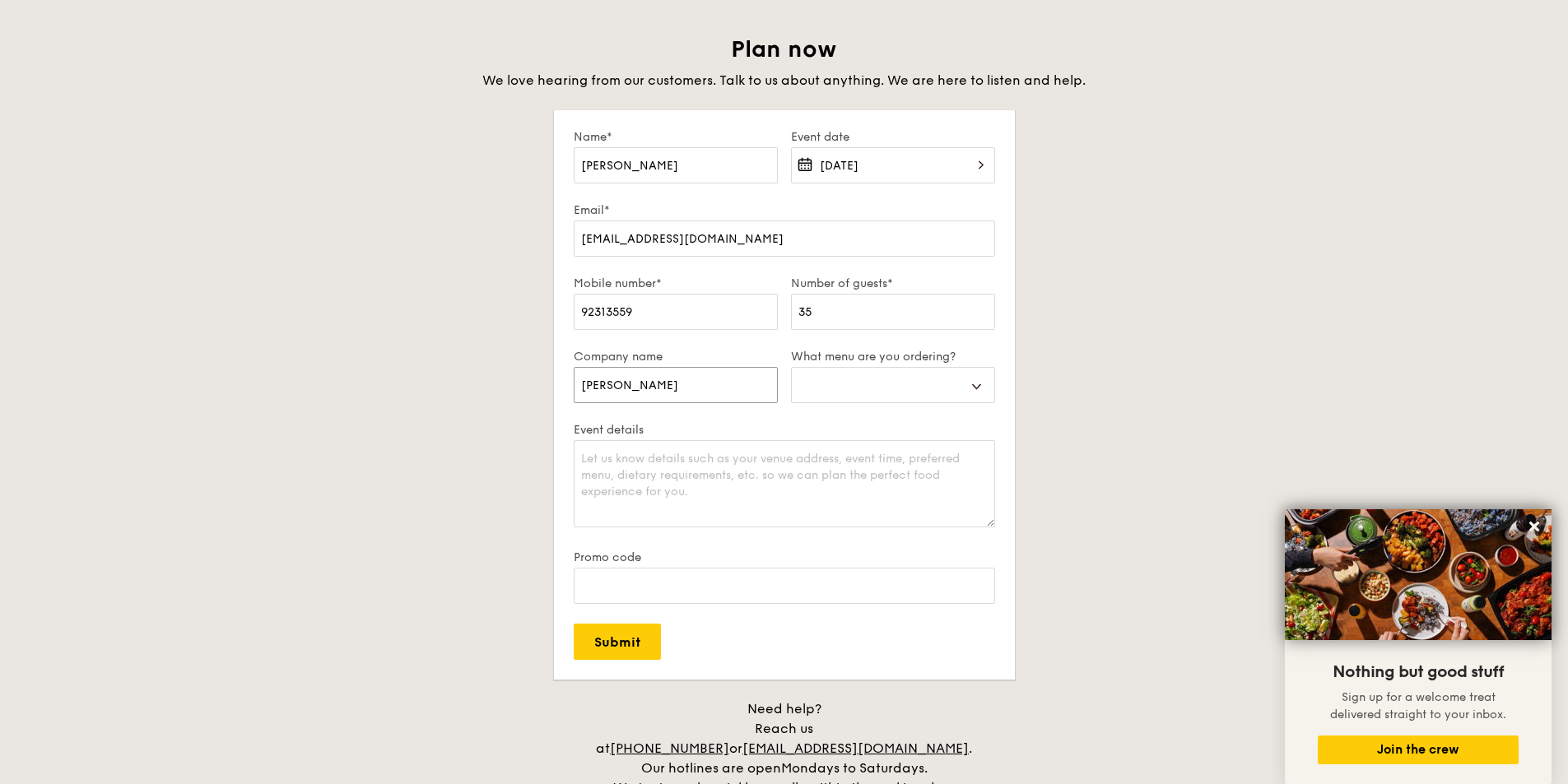
type input "[PERSON_NAME]"
select select
type input "[PERSON_NAME] &"
select select
type input "[PERSON_NAME] &"
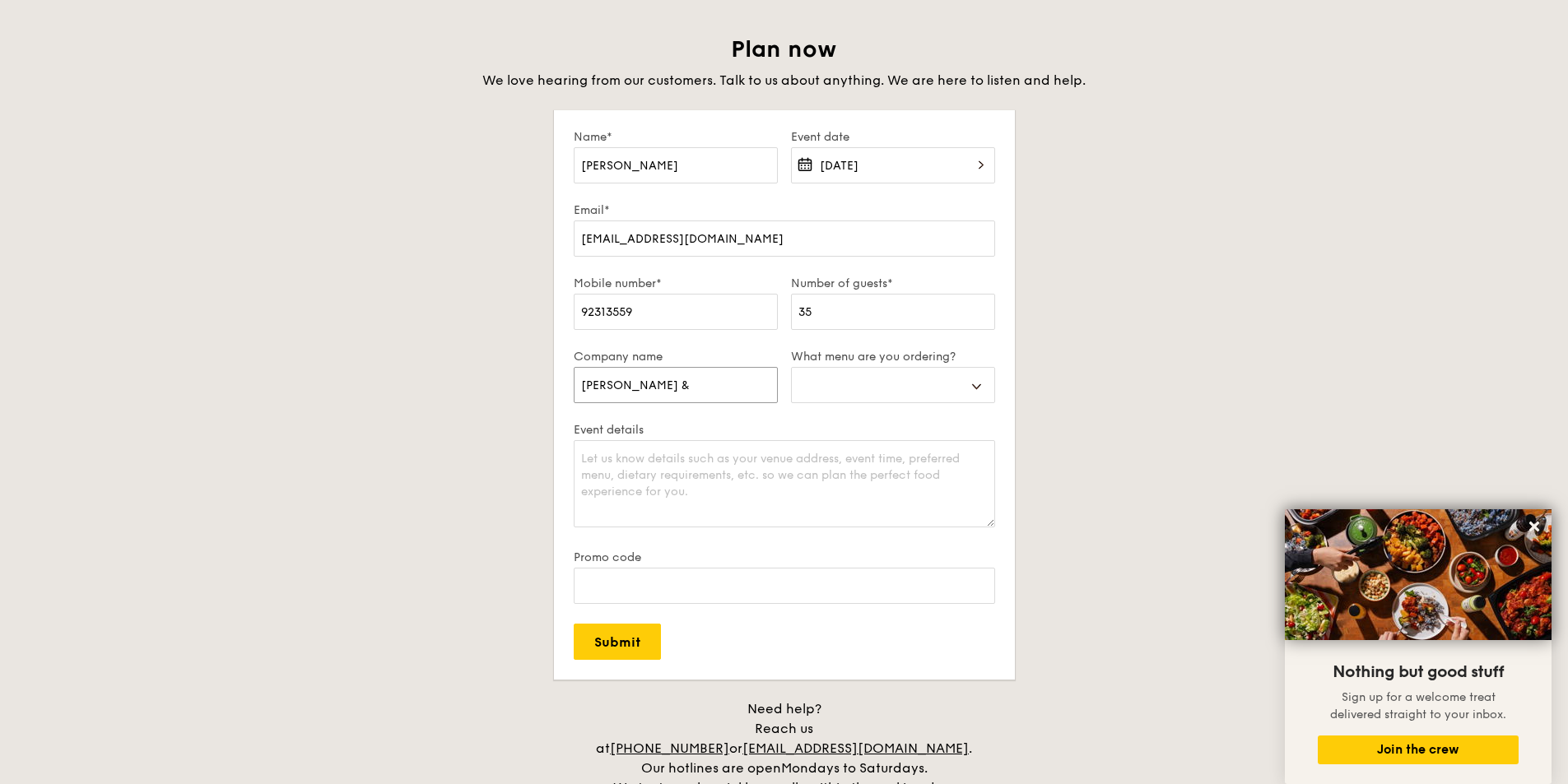
select select
type input "[PERSON_NAME] & J"
select select
type input "[PERSON_NAME] & [PERSON_NAME]"
select select
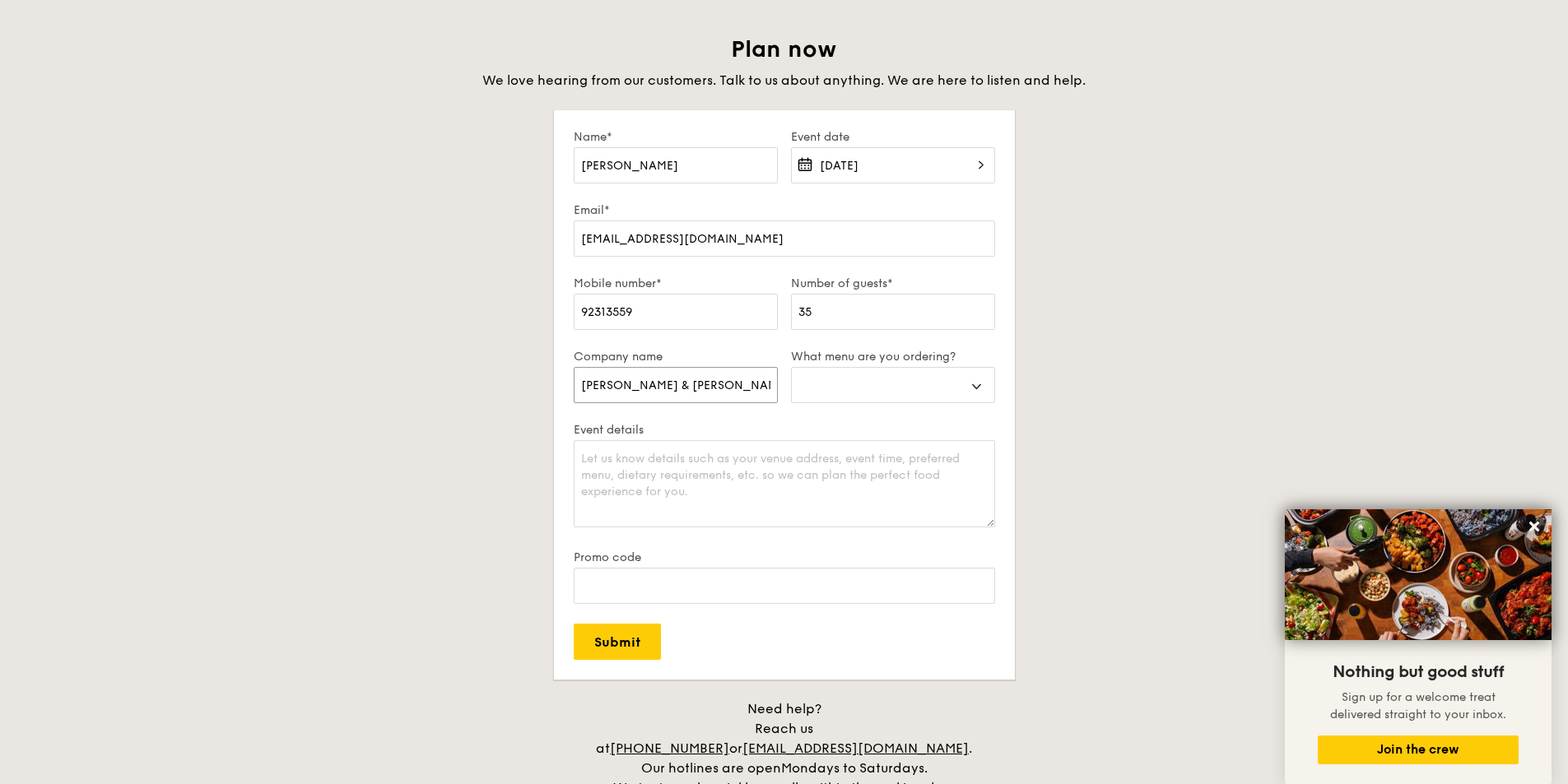
type input "[PERSON_NAME] & Joh"
select select
type input "[PERSON_NAME] & [PERSON_NAME]"
select select
type input "[PERSON_NAME] & [PERSON_NAME]"
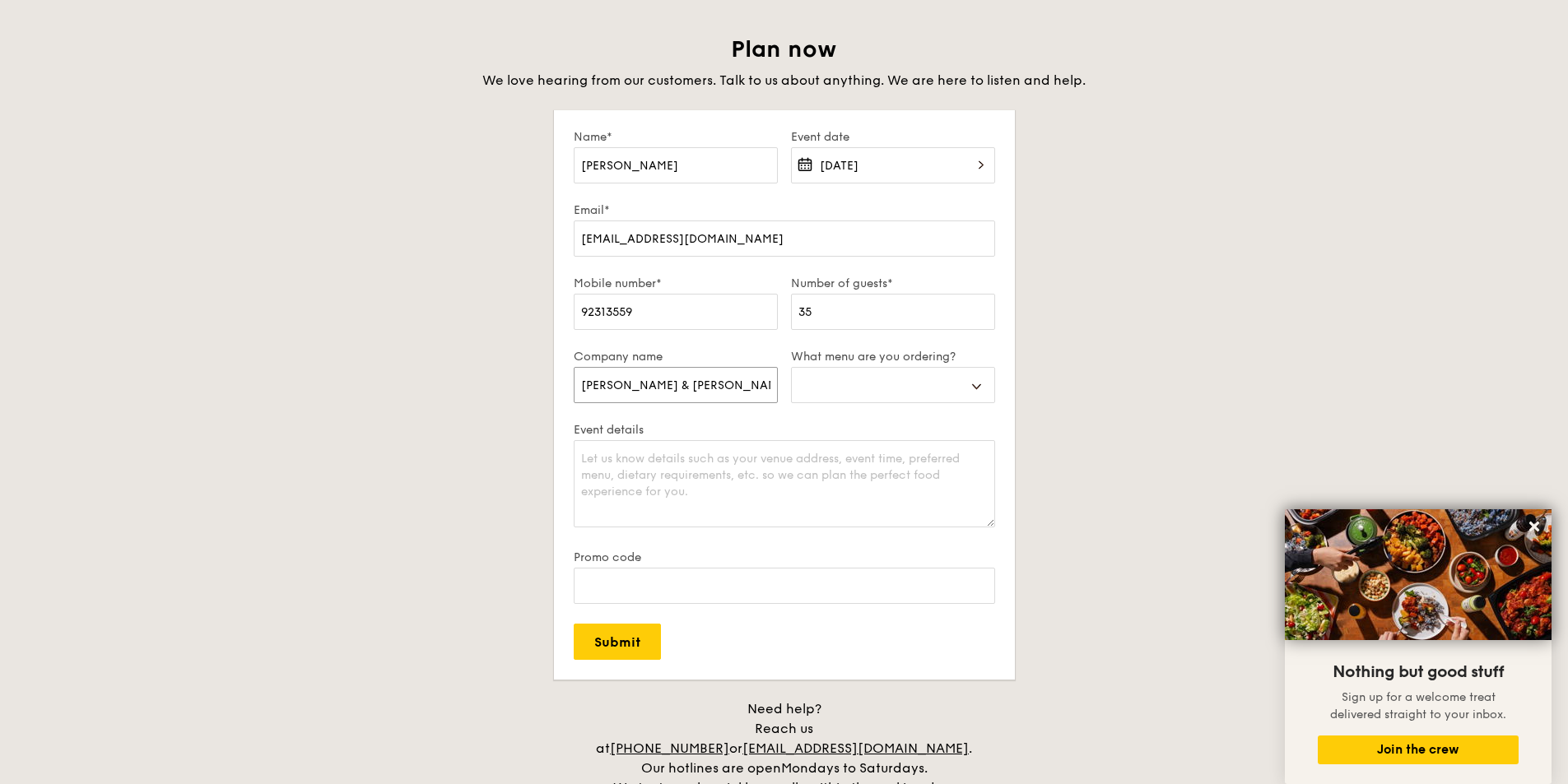
select select
type input "[PERSON_NAME] & Johnso"
select select
type input "[PERSON_NAME] & [PERSON_NAME]"
select select
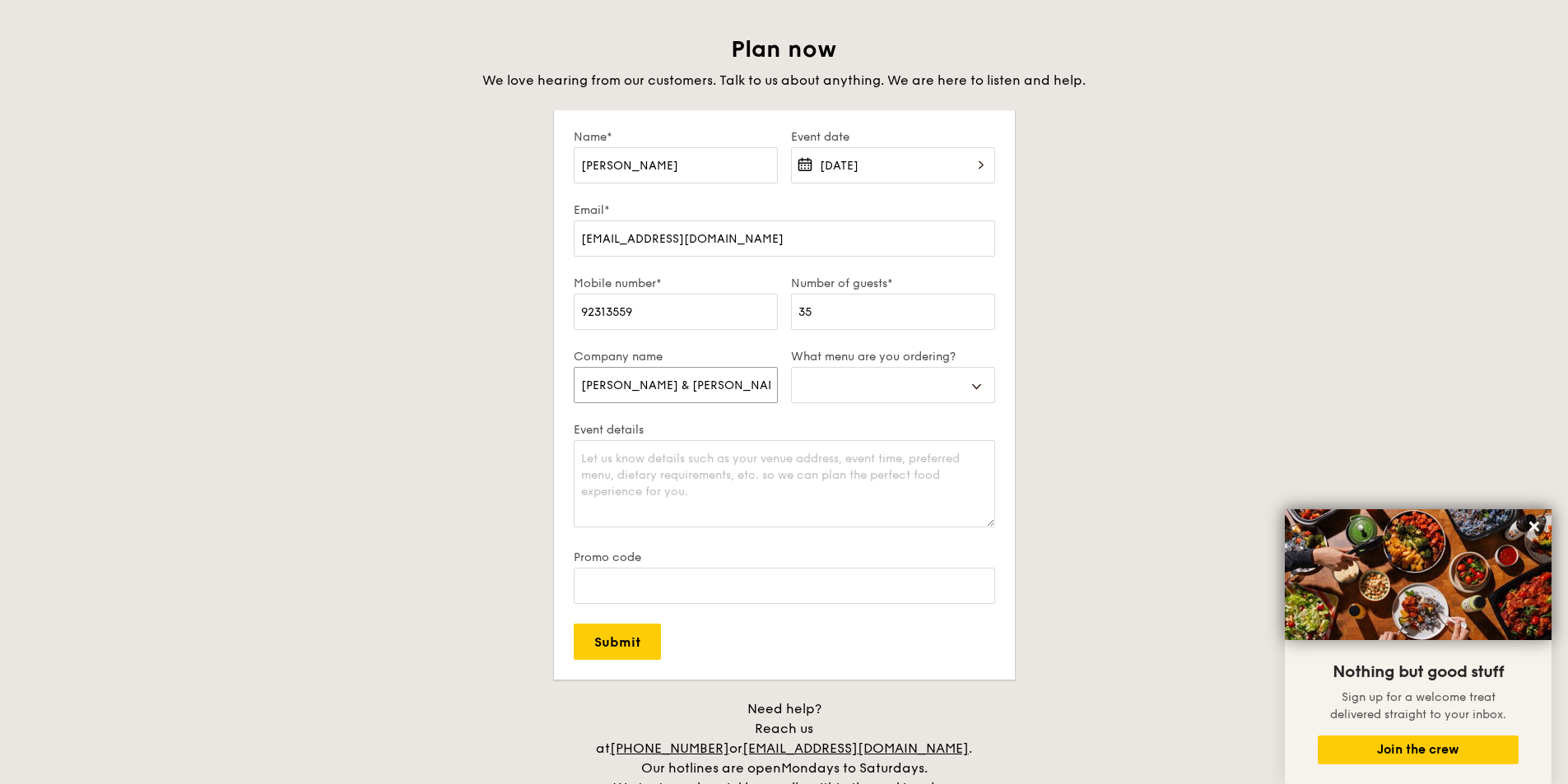
type input "[PERSON_NAME] & [PERSON_NAME]"
click at [981, 382] on select "Buffet Mini Buffet High Tea Canapés Meal Boxes Wedding" at bounding box center [894, 385] width 205 height 36
select select "buffet"
click at [791, 367] on select "Buffet Mini Buffet High Tea Canapés Meal Boxes Wedding" at bounding box center [894, 385] width 205 height 36
click at [770, 460] on textarea "Event details" at bounding box center [784, 483] width 421 height 87
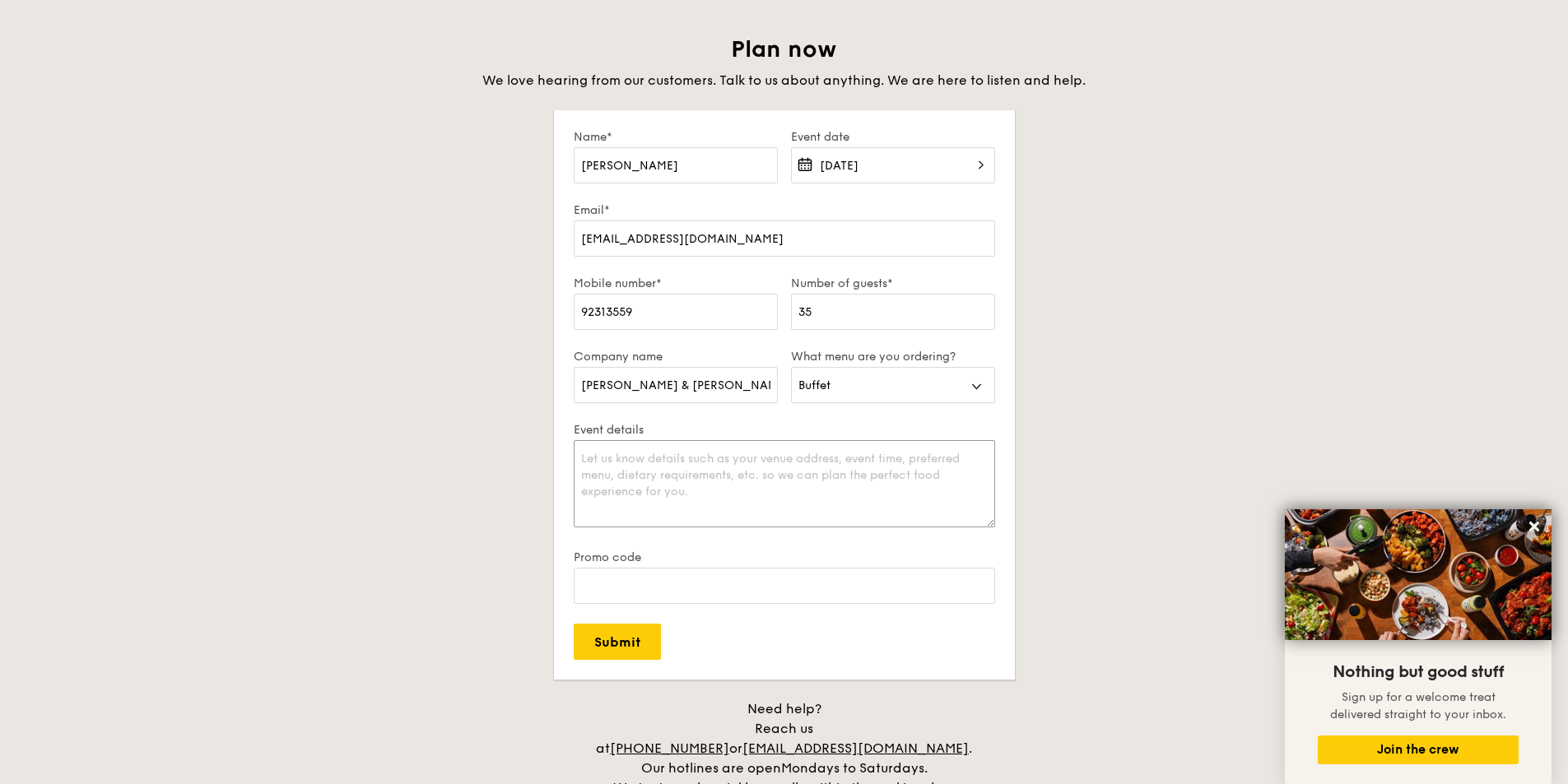
paste textarea "We have 30 participants joining and would like to organise morning tea snacks, …"
click at [640, 457] on textarea "We have 30 participants joining and would like to organise morning tea snacks, …" at bounding box center [784, 483] width 421 height 87
click at [769, 492] on textarea "We have 35 participants joining and would like to organise morning tea snacks, …" at bounding box center [784, 483] width 421 height 87
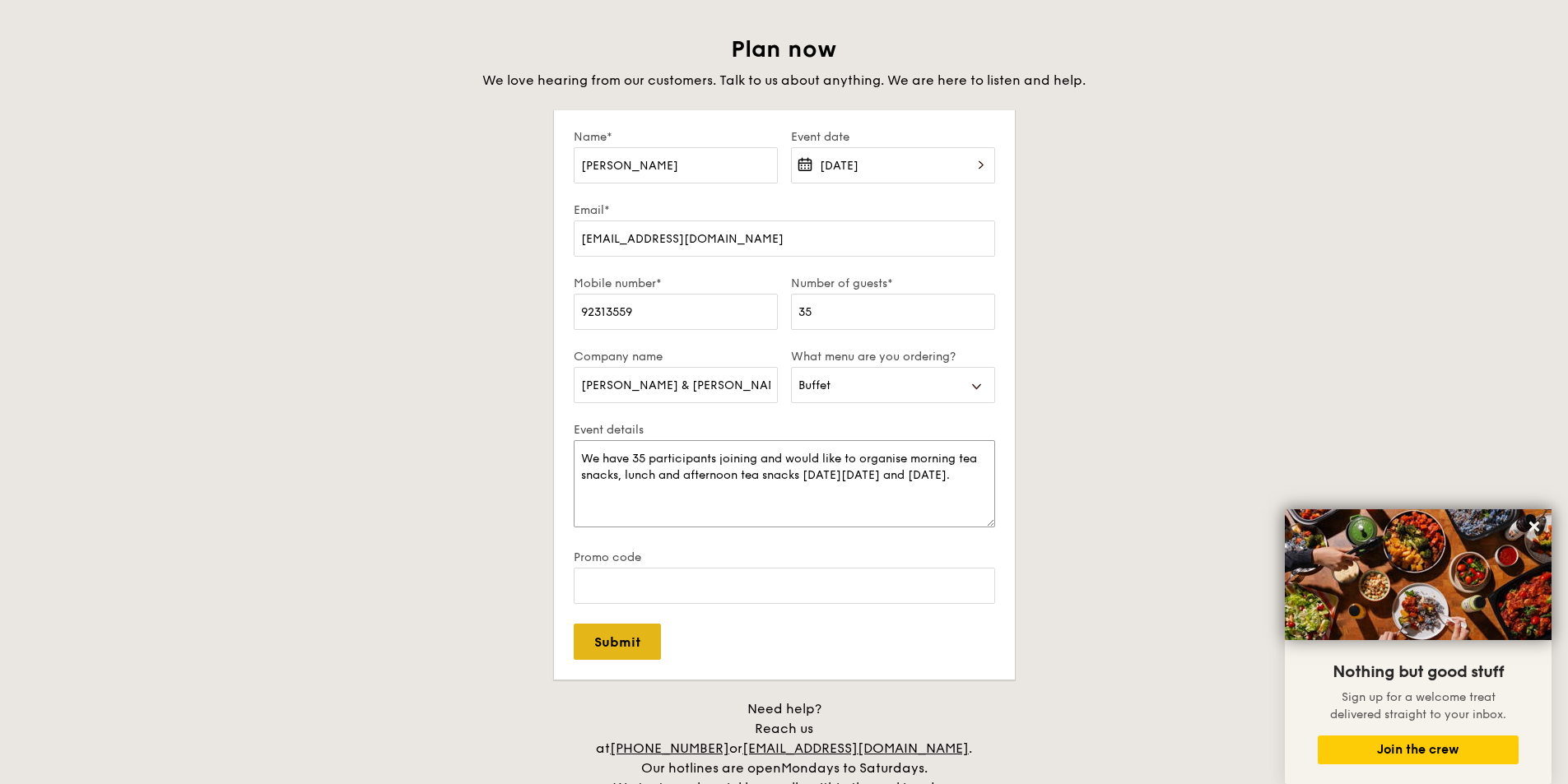
type textarea "We have 35 participants joining and would like to organise morning tea snacks, …"
click at [634, 641] on input "Submit" at bounding box center [618, 641] width 87 height 36
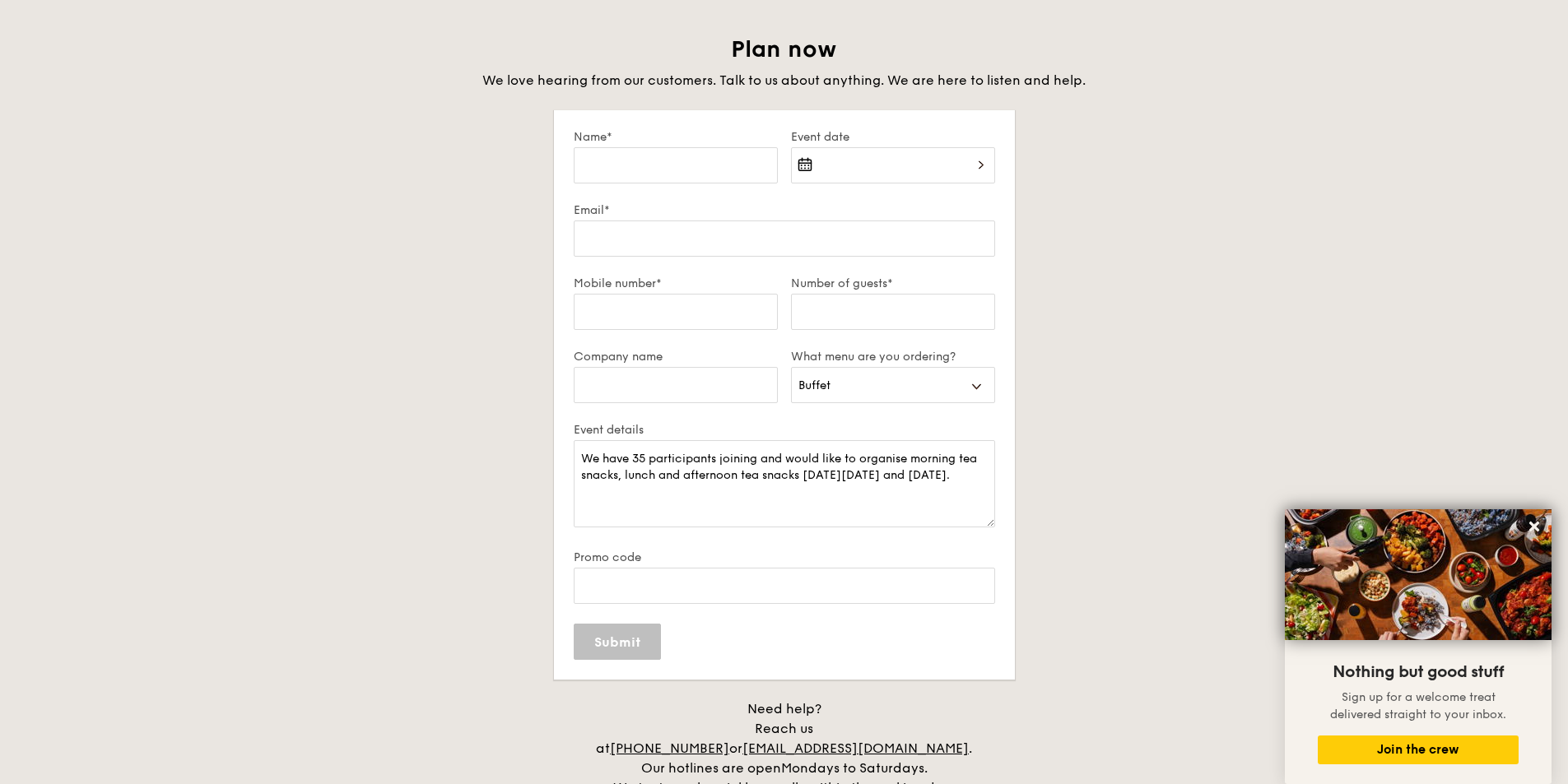
select select
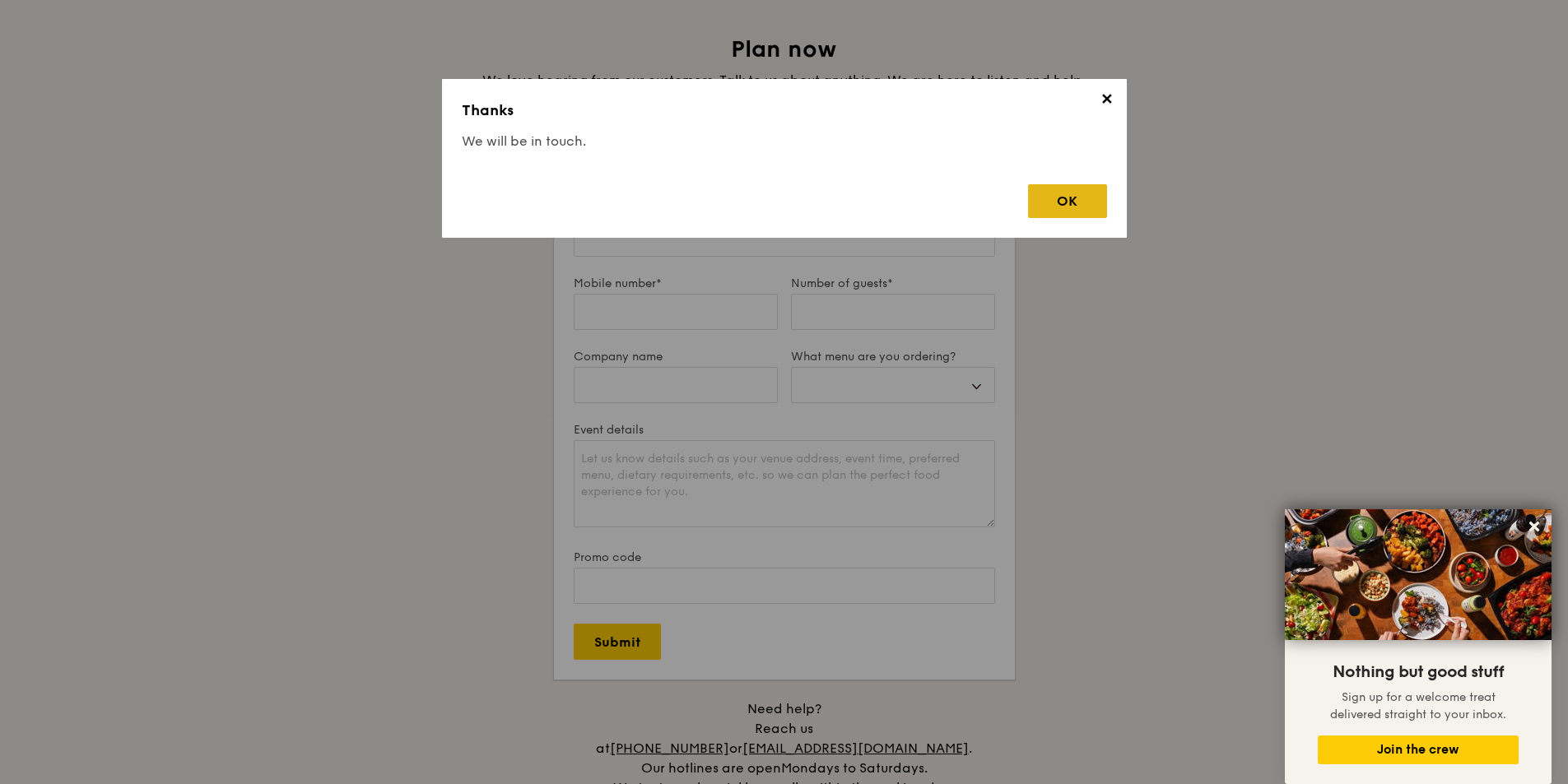
click at [1064, 199] on div "OK" at bounding box center [1068, 201] width 79 height 34
